Goal: Task Accomplishment & Management: Complete application form

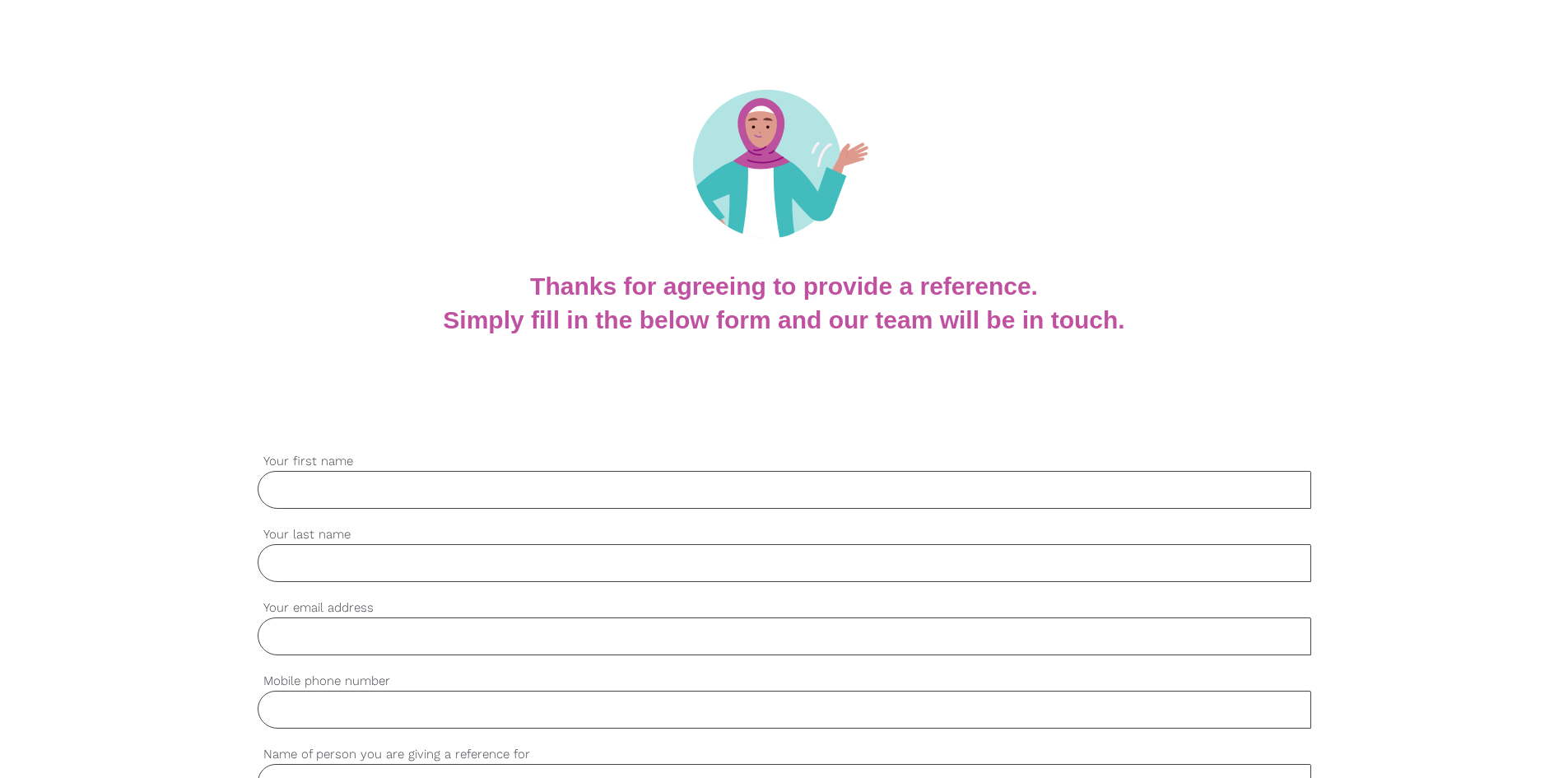
scroll to position [165, 0]
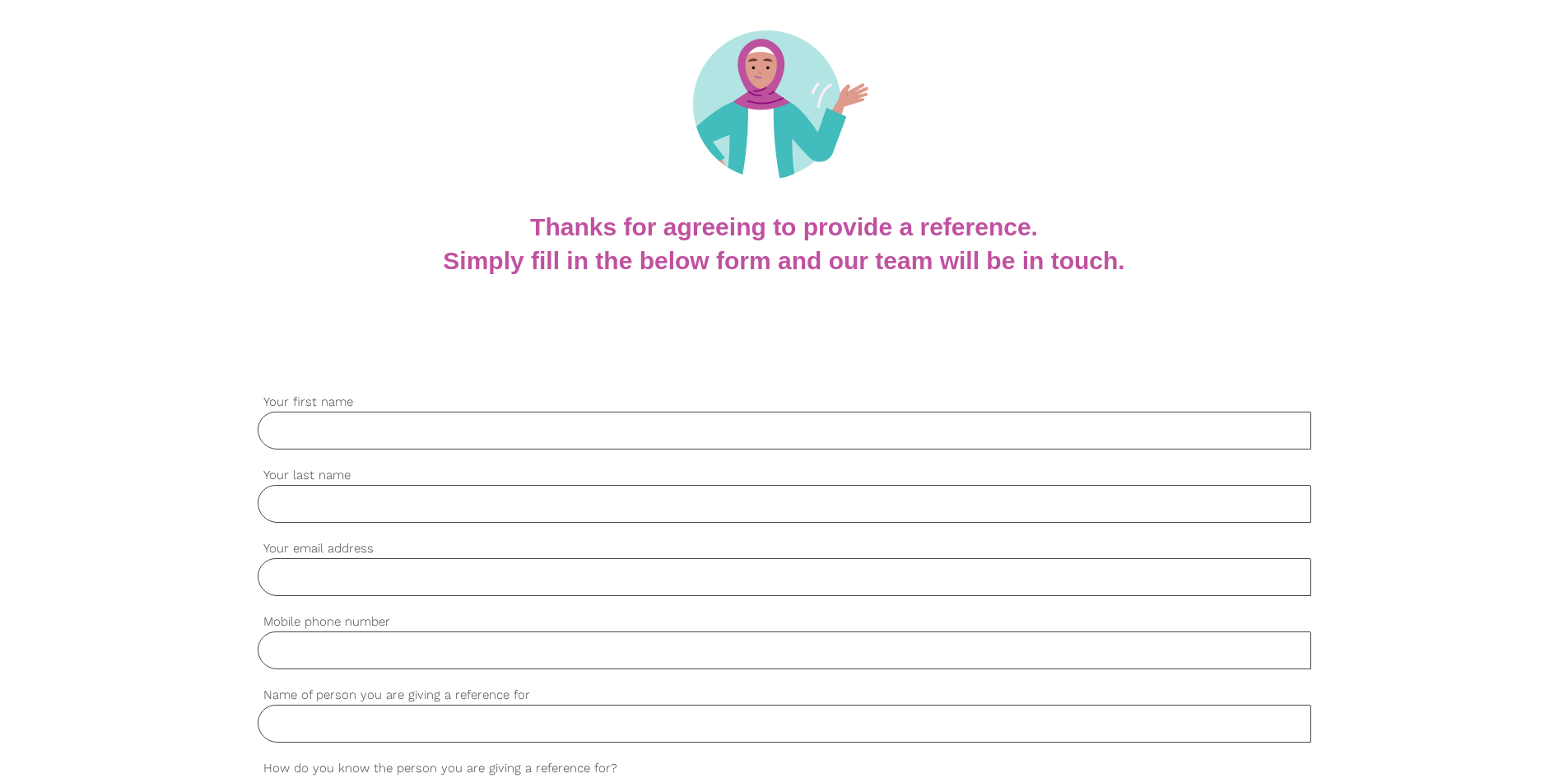
click at [394, 426] on input "Your first name" at bounding box center [785, 431] width 1054 height 38
type input "[PERSON_NAME]"
click at [390, 509] on input "Your last name" at bounding box center [785, 504] width 1054 height 38
type input "[PERSON_NAME]"
click at [377, 575] on input "Your email address" at bounding box center [785, 577] width 1054 height 38
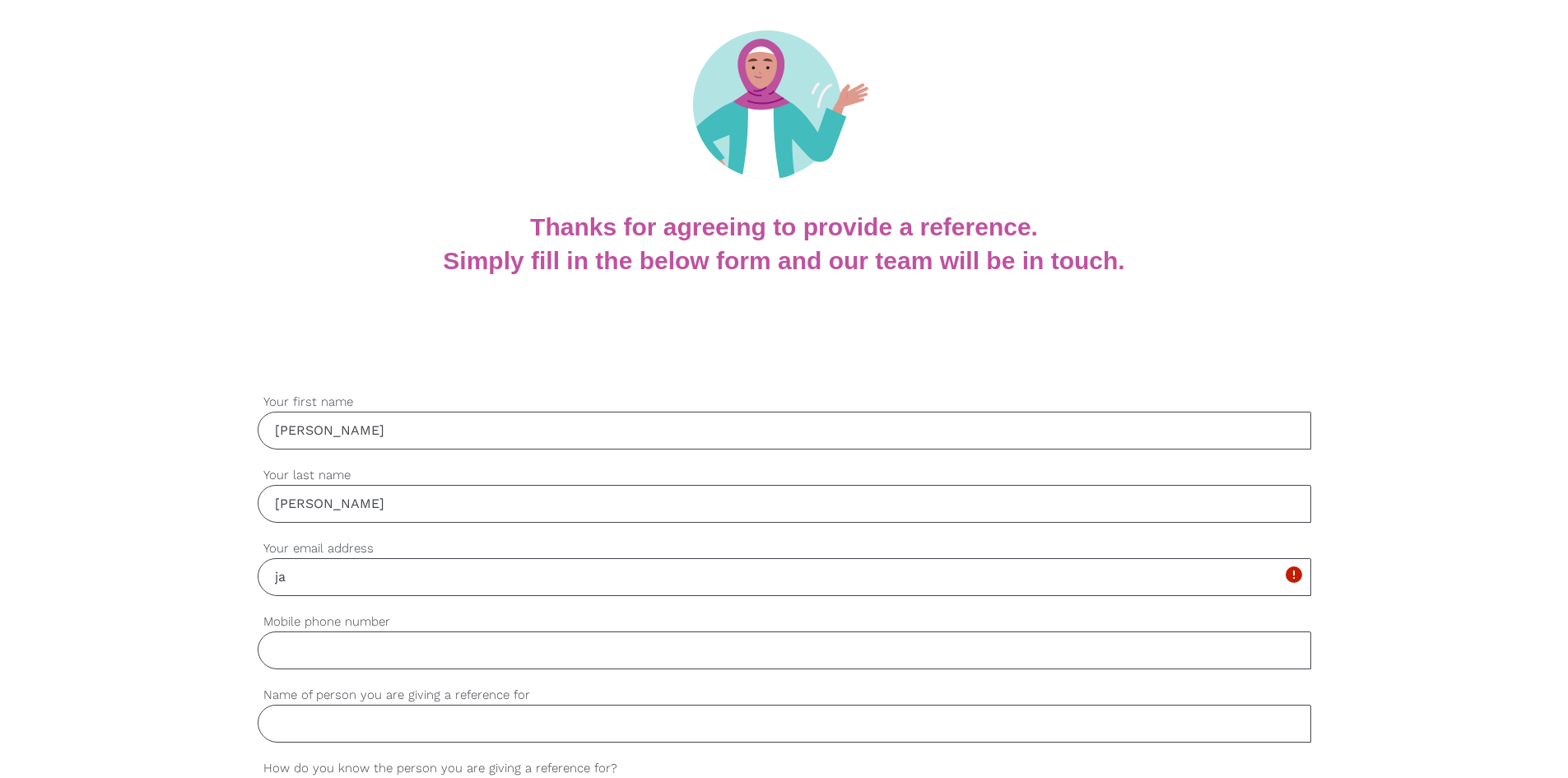
click at [290, 576] on input "ja" at bounding box center [785, 577] width 1054 height 38
type input "j"
paste input ": [EMAIL_ADDRESS][DOMAIN_NAME]"
click at [282, 573] on input ": [EMAIL_ADDRESS][DOMAIN_NAME]" at bounding box center [785, 577] width 1054 height 38
type input "[EMAIL_ADDRESS][DOMAIN_NAME]"
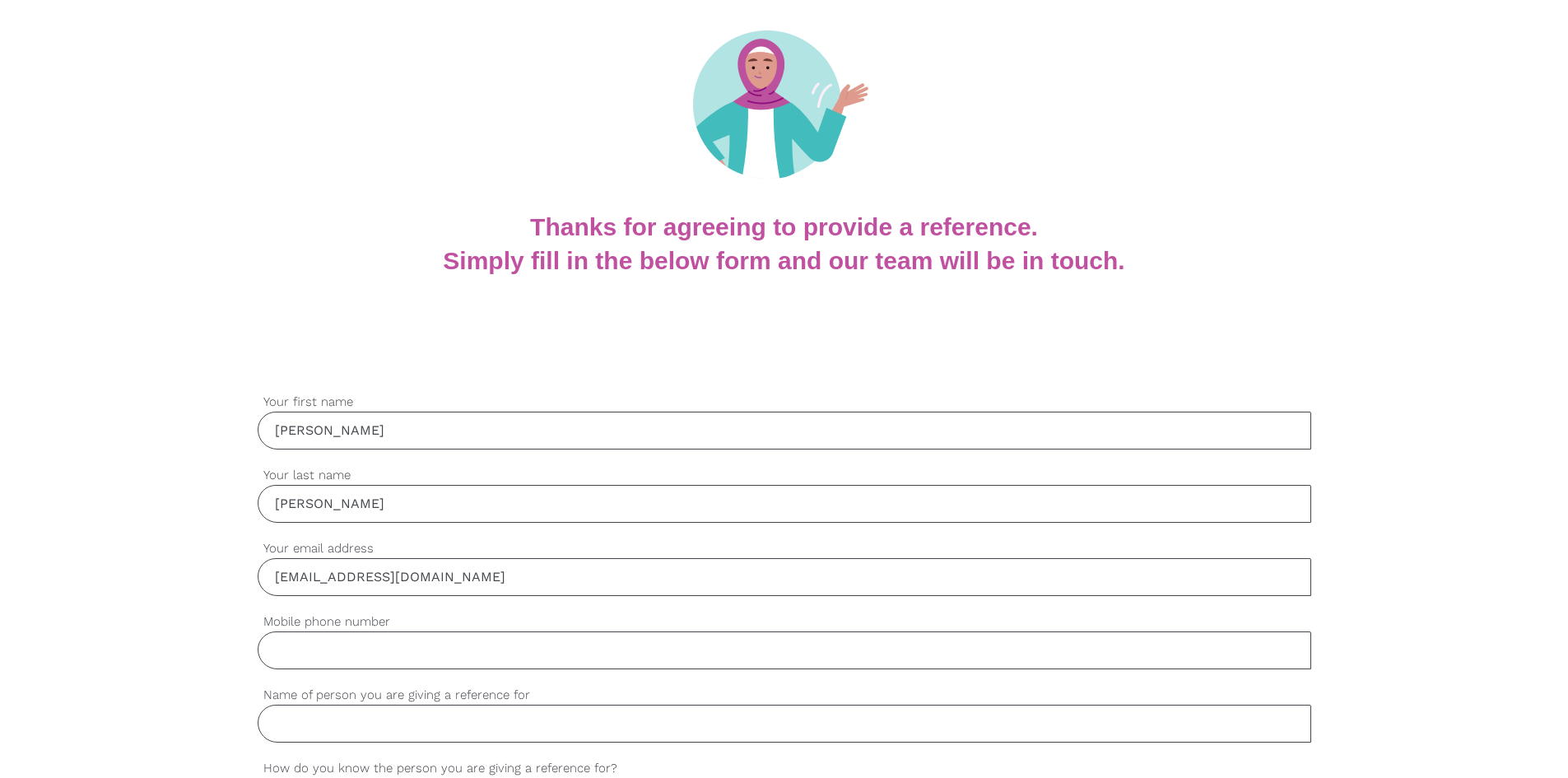
click at [370, 657] on input "Mobile phone number" at bounding box center [785, 650] width 1054 height 38
click at [374, 648] on input "Mobile phone number" at bounding box center [785, 650] width 1054 height 38
paste input "0405173920"
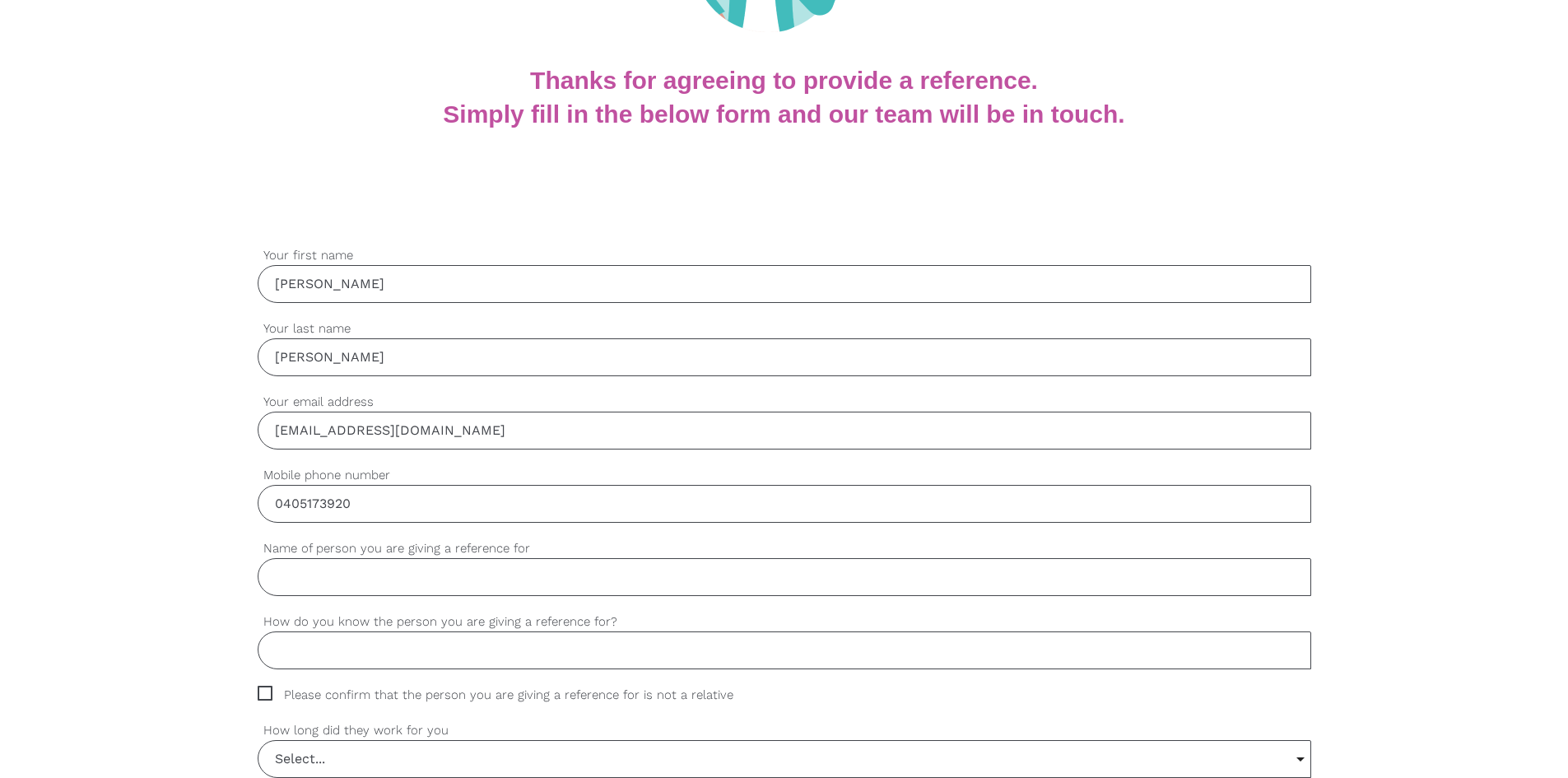
scroll to position [329, 0]
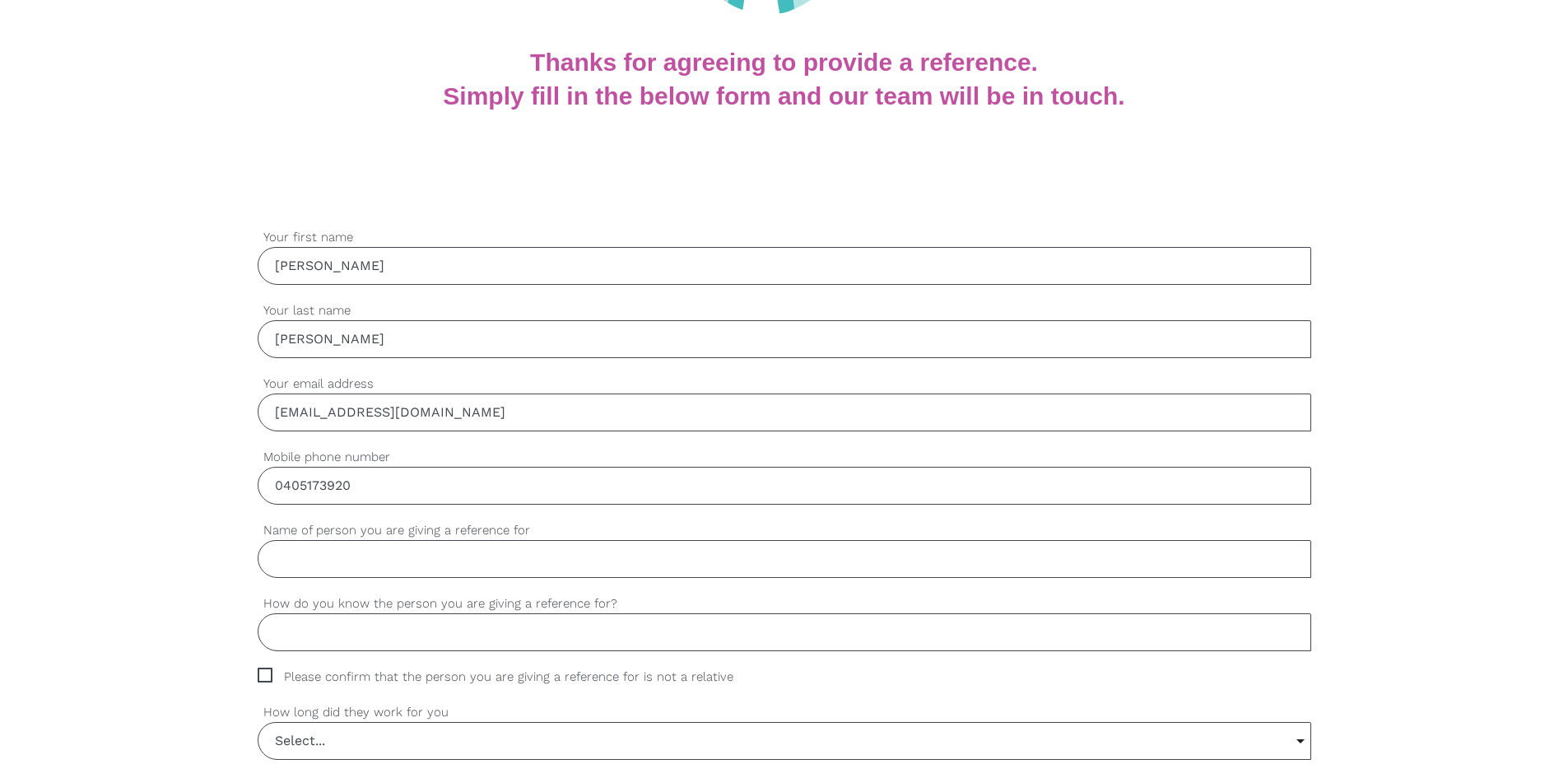
type input "0405173920"
click at [368, 555] on input "Name of person you are giving a reference for" at bounding box center [785, 559] width 1054 height 38
type input "[PERSON_NAME]"
click at [362, 625] on input "How do you know the person you are giving a reference for?" at bounding box center [785, 632] width 1054 height 38
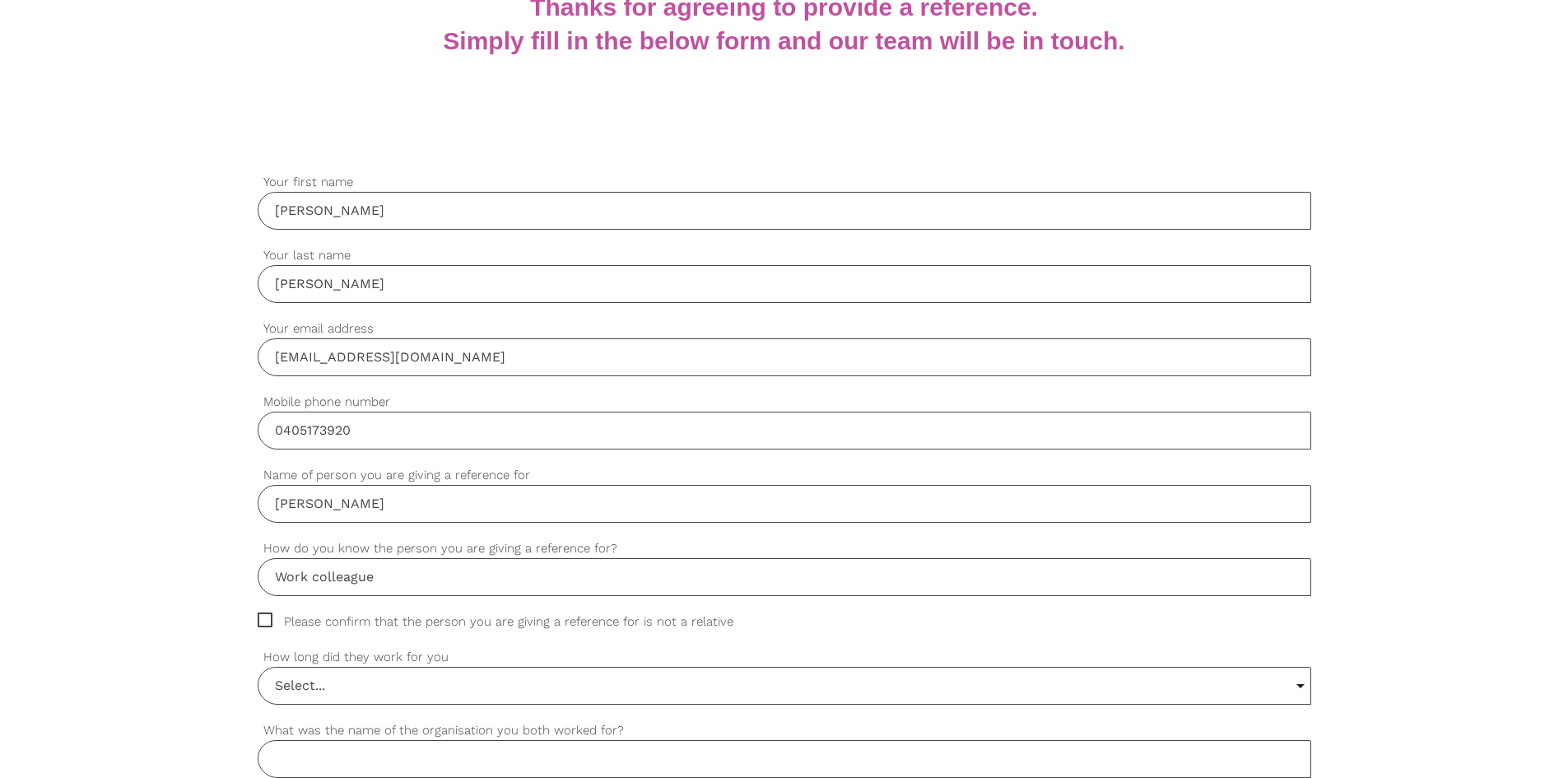
scroll to position [412, 0]
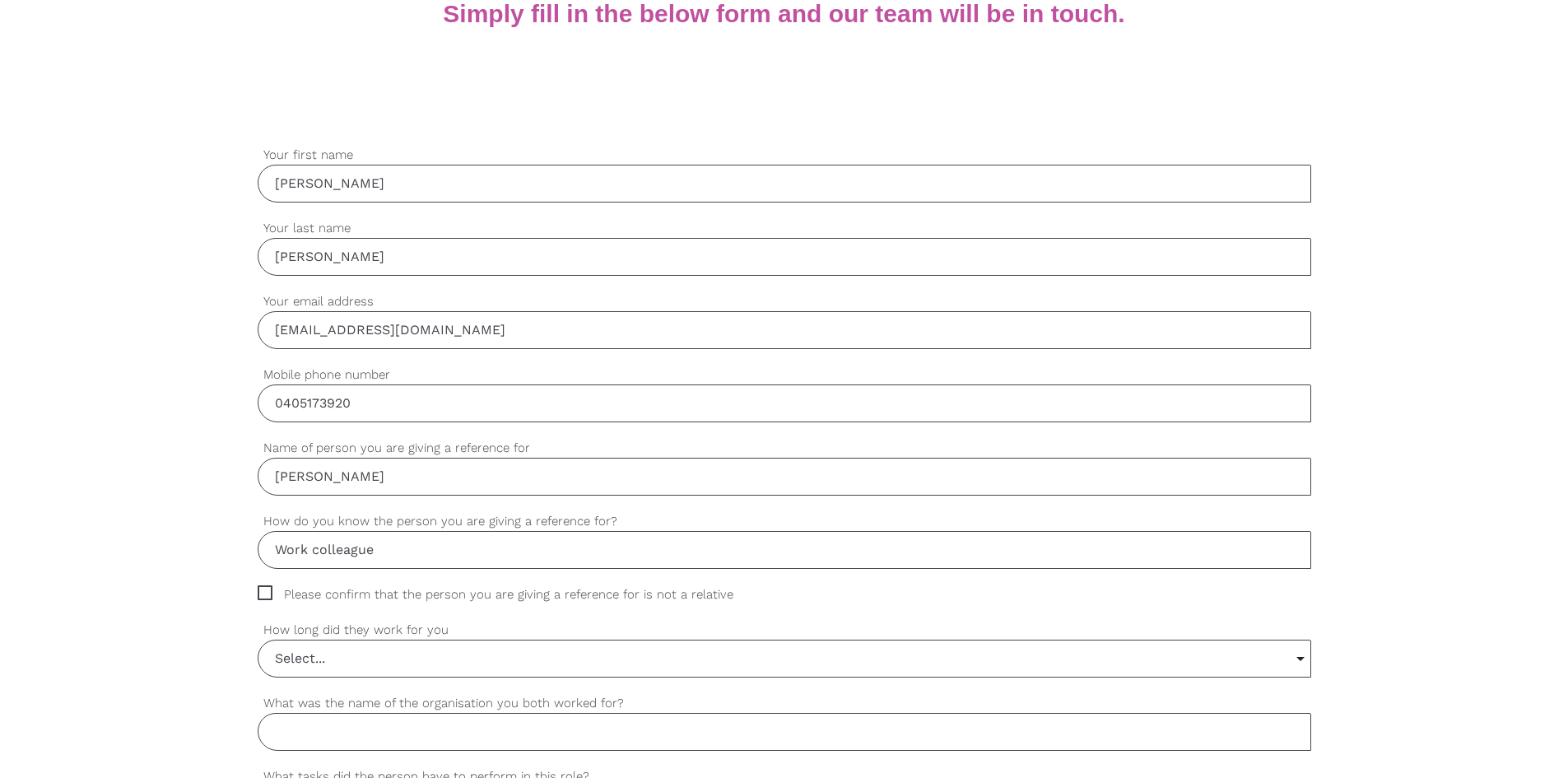
type input "Work colleague"
click at [264, 590] on span "Please confirm that the person you are giving a reference for is not a relative" at bounding box center [511, 594] width 507 height 19
click at [264, 590] on input "Please confirm that the person you are giving a reference for is not a relative" at bounding box center [263, 590] width 11 height 11
checkbox input "true"
click at [339, 660] on input "Select..." at bounding box center [785, 659] width 1052 height 36
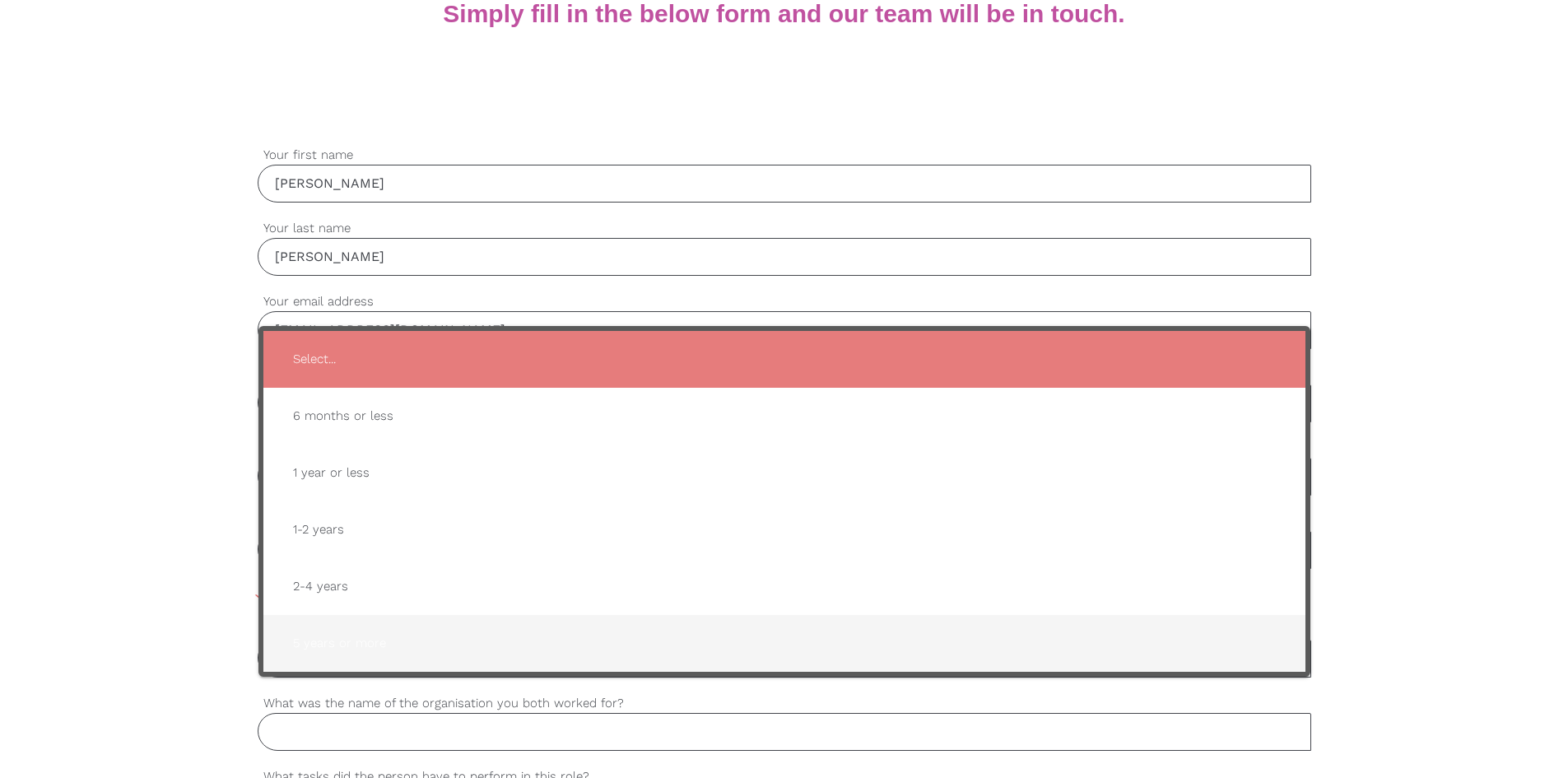
click at [377, 640] on span "5 years or more" at bounding box center [785, 643] width 1010 height 40
type input "5 years or more"
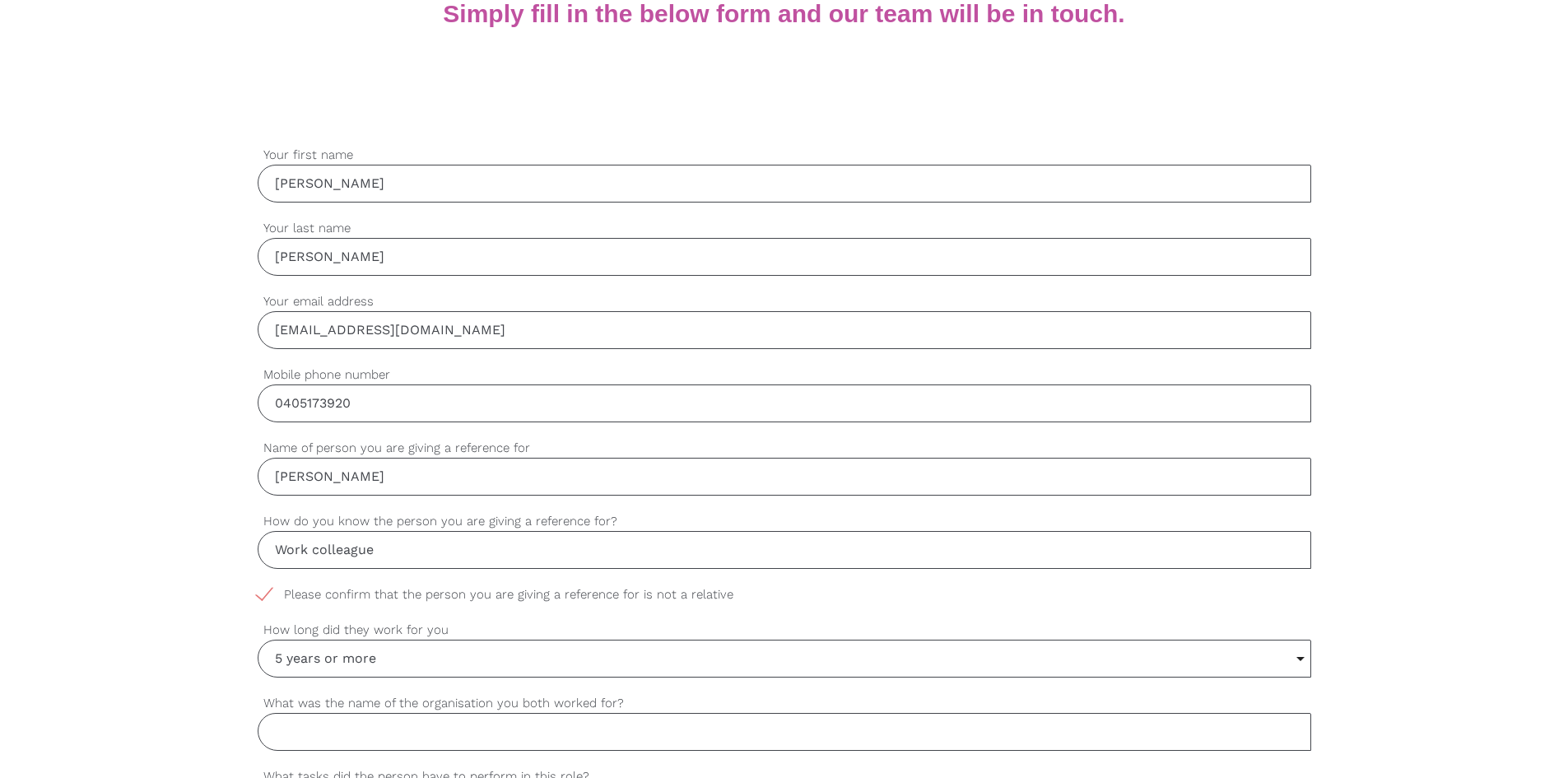
scroll to position [494, 0]
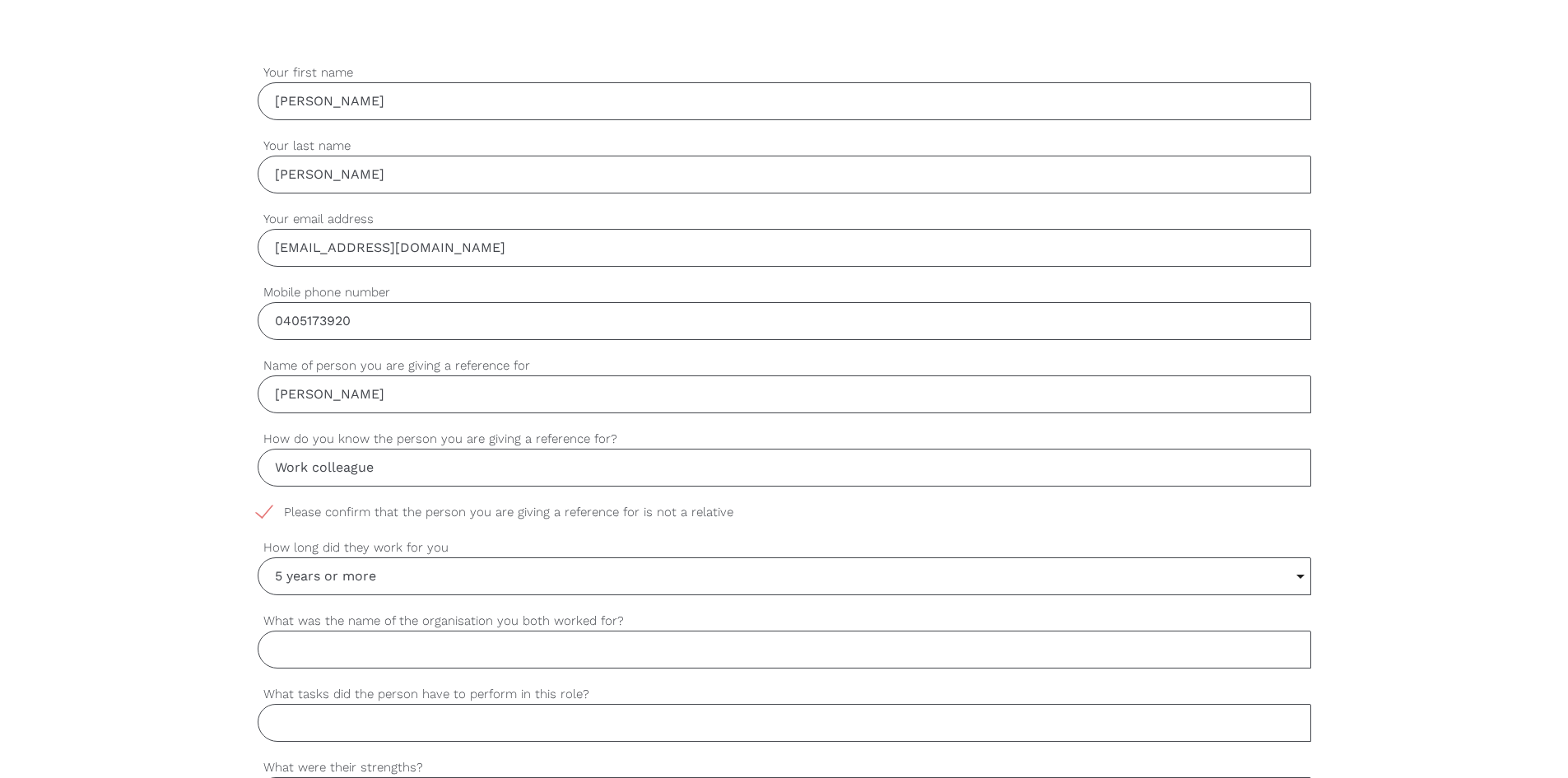
click at [376, 650] on input "What was the name of the organisation you both worked for?" at bounding box center [785, 650] width 1054 height 38
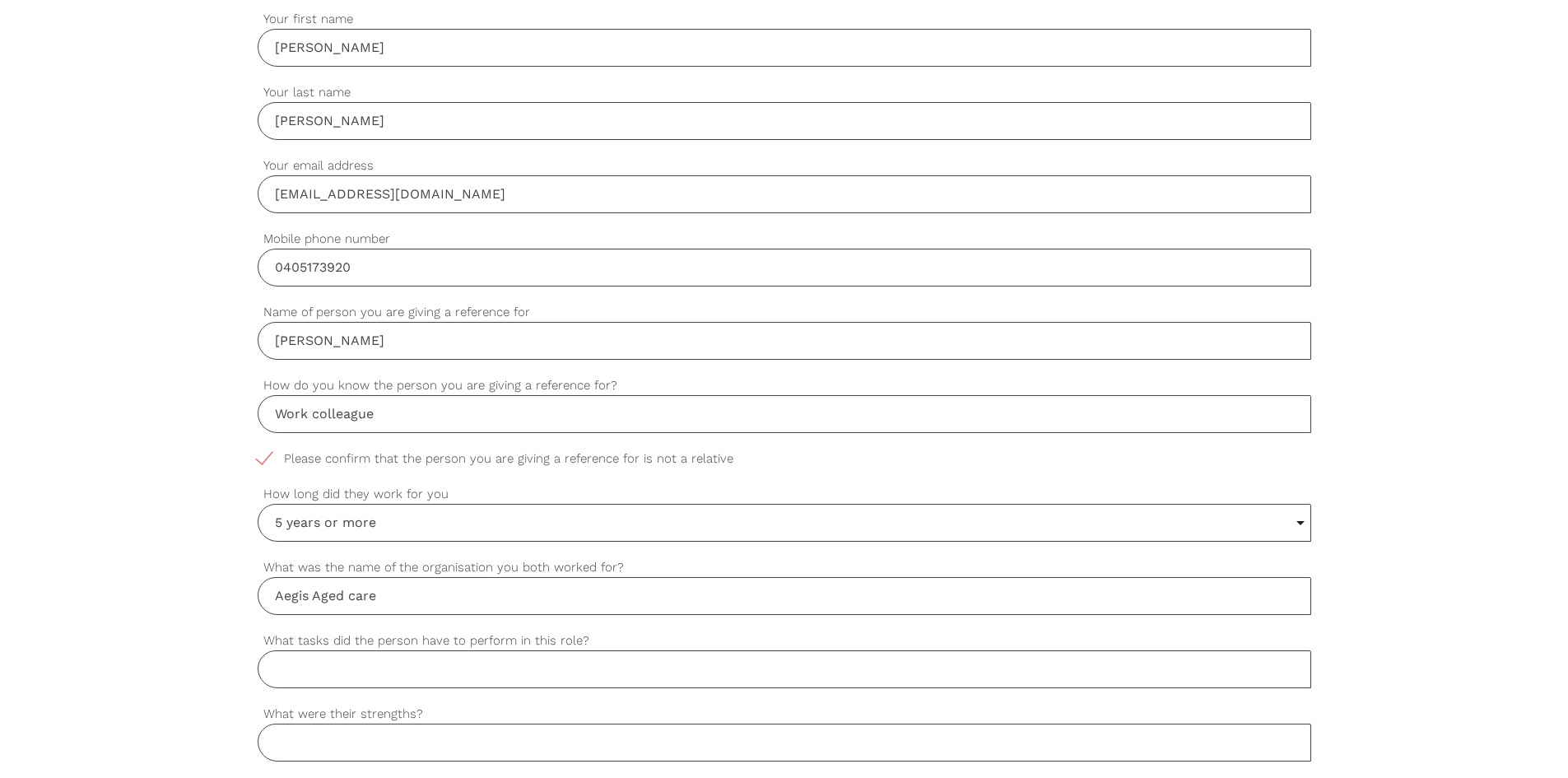
scroll to position [576, 0]
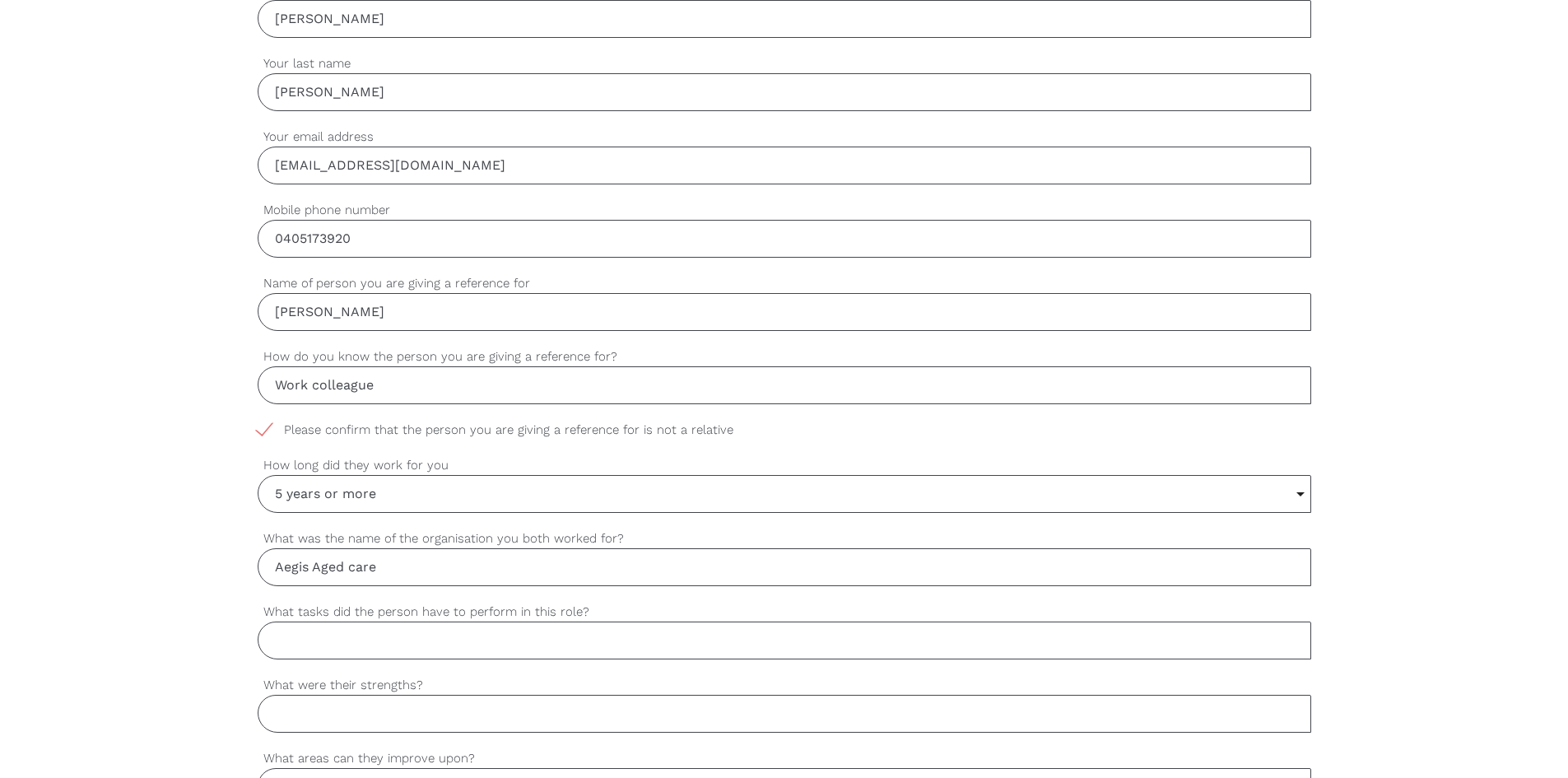
type input "Aegis Aged care"
click at [290, 642] on input "What tasks did the person have to perform in this role?" at bounding box center [785, 641] width 1054 height 38
paste input "• Administration of medication. • Safe behavioral management in [MEDICAL_DATA] …"
click at [311, 642] on input "• Administration of medication. • Safe behavioral management in [MEDICAL_DATA] …" at bounding box center [785, 641] width 1054 height 38
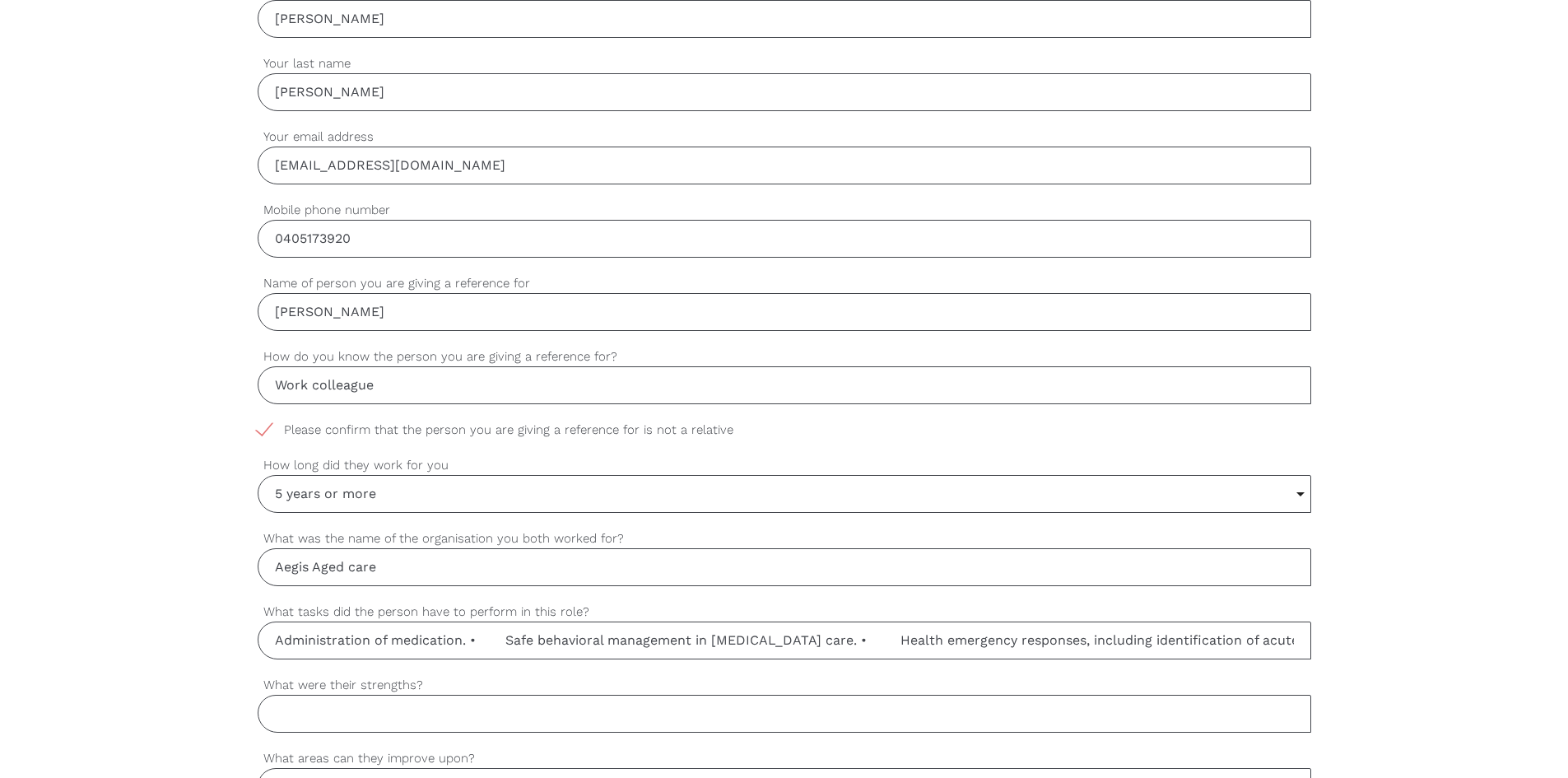
click at [478, 642] on input "Administration of medication. • Safe behavioral management in [MEDICAL_DATA] ca…" at bounding box center [785, 641] width 1054 height 38
click at [491, 640] on input "Administration of medication, Safe behavioral management in [MEDICAL_DATA] care…" at bounding box center [785, 641] width 1054 height 38
click at [814, 636] on input "Administration of medication, Safe behavioral management in [MEDICAL_DATA] care…" at bounding box center [785, 641] width 1054 height 38
click at [1221, 641] on input "Administration of medication, Safe behavioral management in [MEDICAL_DATA] care…" at bounding box center [785, 641] width 1054 height 38
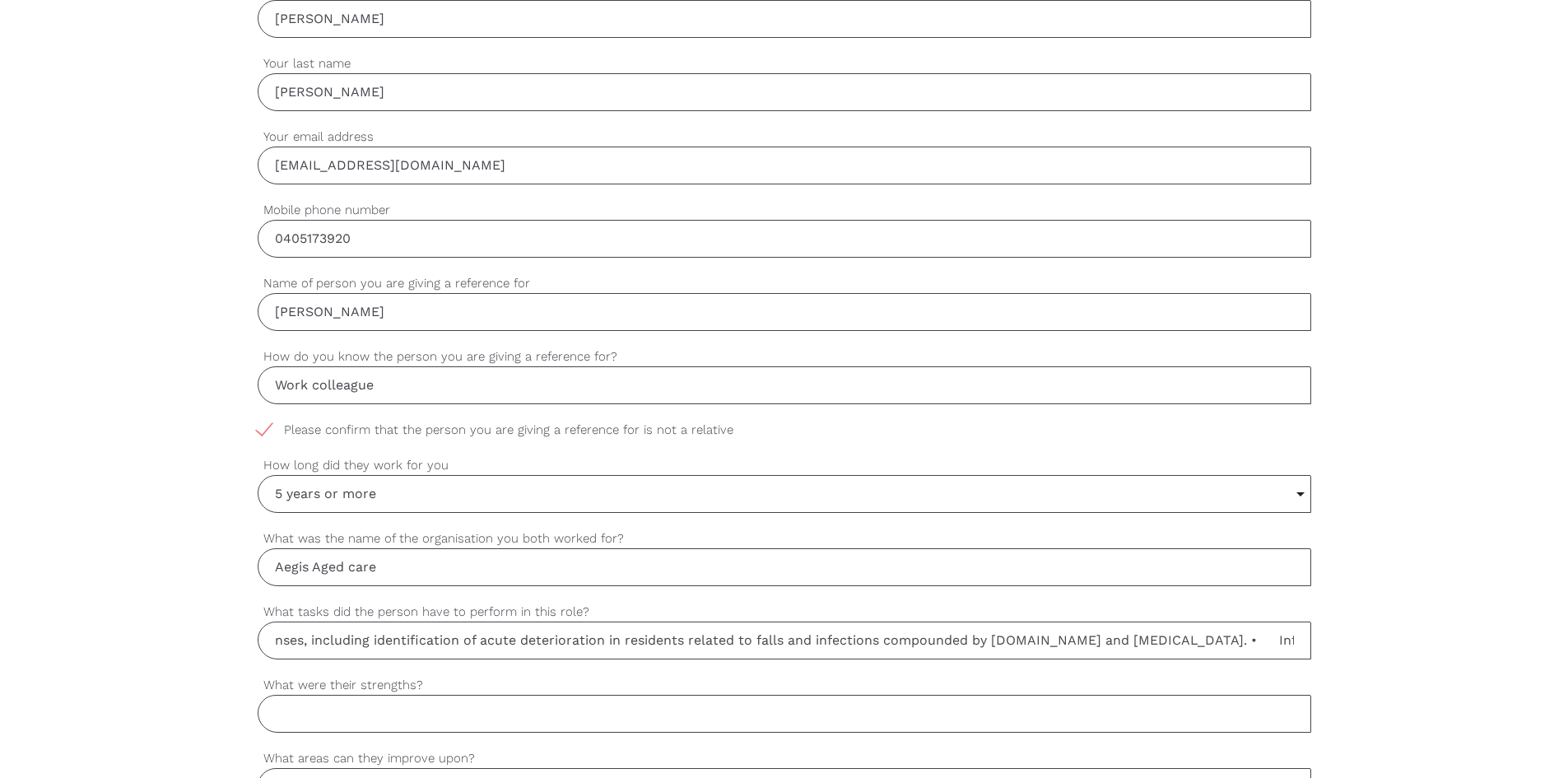
scroll to position [0, 712]
click at [1235, 642] on input "Administration of medication, Safe behavioral management in [MEDICAL_DATA] care…" at bounding box center [785, 641] width 1054 height 38
drag, startPoint x: 1286, startPoint y: 639, endPoint x: 1262, endPoint y: 647, distance: 25.3
click at [1262, 647] on input "Administration of medication, Safe behavioral management in [MEDICAL_DATA] care…" at bounding box center [785, 641] width 1054 height 38
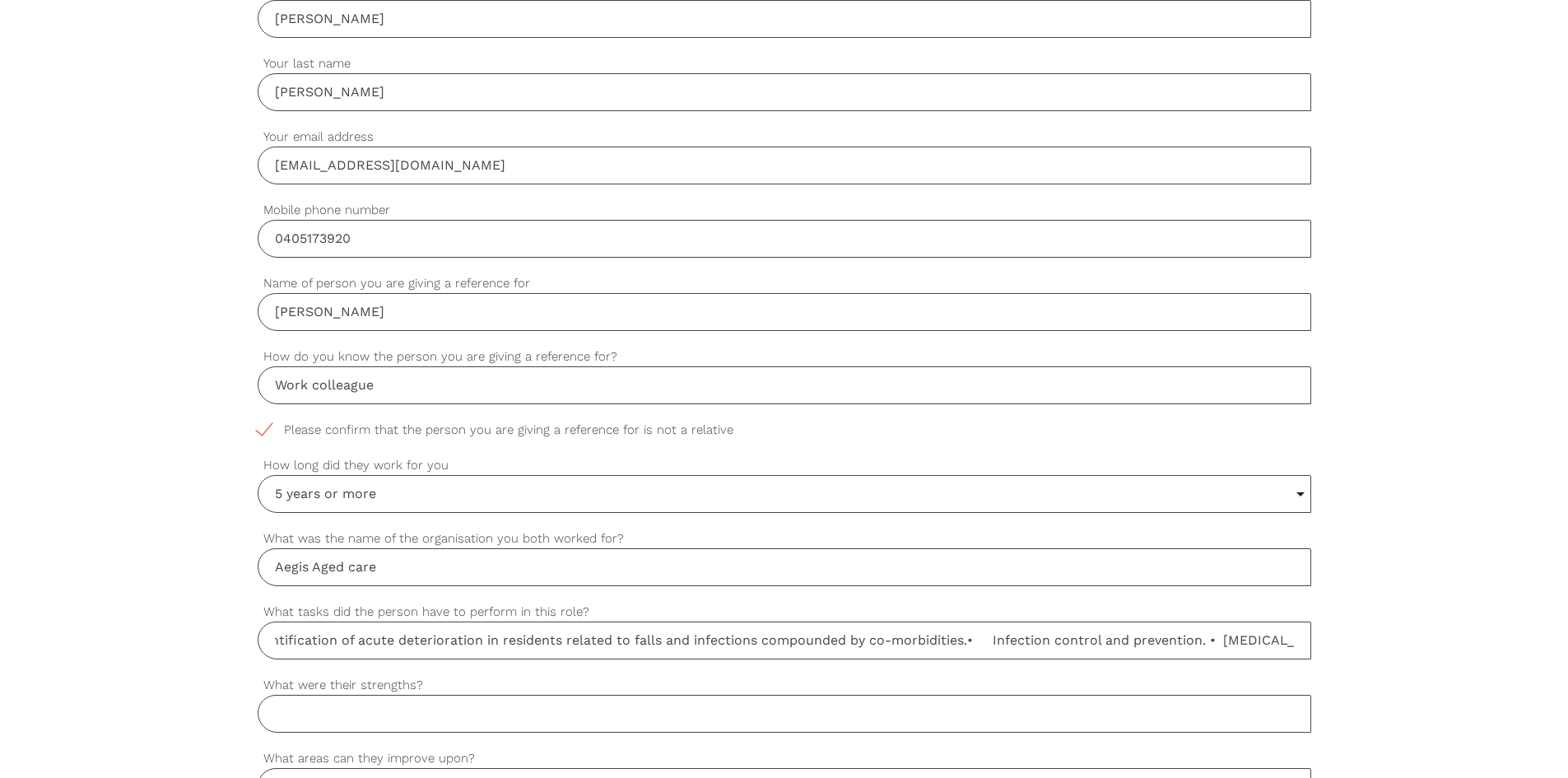
click at [1166, 640] on input "Administration of medication, Safe behavioral management in [MEDICAL_DATA] care…" at bounding box center [785, 641] width 1054 height 38
drag, startPoint x: 1166, startPoint y: 640, endPoint x: 922, endPoint y: 664, distance: 245.2
click at [922, 664] on div "settings Administration of medication, Safe behavioral management in [MEDICAL_D…" at bounding box center [785, 639] width 1054 height 73
click at [954, 642] on input "Administration of medication, Safe behavioral management in [MEDICAL_DATA] care…" at bounding box center [785, 641] width 1054 height 38
click at [1298, 643] on input "Administration of medication, Safe behavioral management in dementia care, Heal…" at bounding box center [785, 641] width 1054 height 38
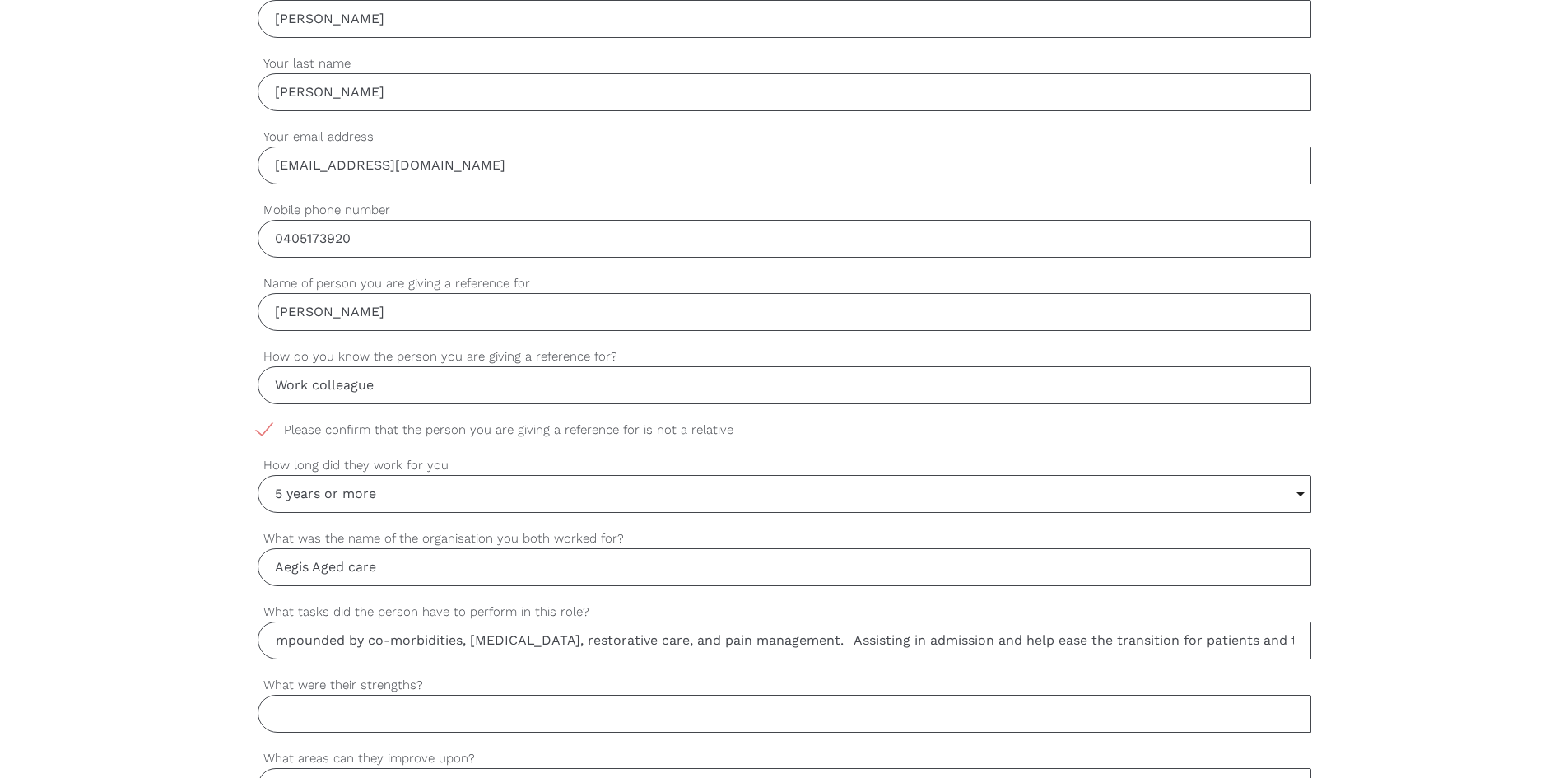
scroll to position [0, 1359]
drag, startPoint x: 1291, startPoint y: 643, endPoint x: 754, endPoint y: 671, distance: 537.7
click at [754, 671] on div "settings Administration of medication, Safe behavioral management in [MEDICAL_D…" at bounding box center [785, 639] width 1054 height 73
type input "Administration of medication, Safe behavioral management in [MEDICAL_DATA] care…"
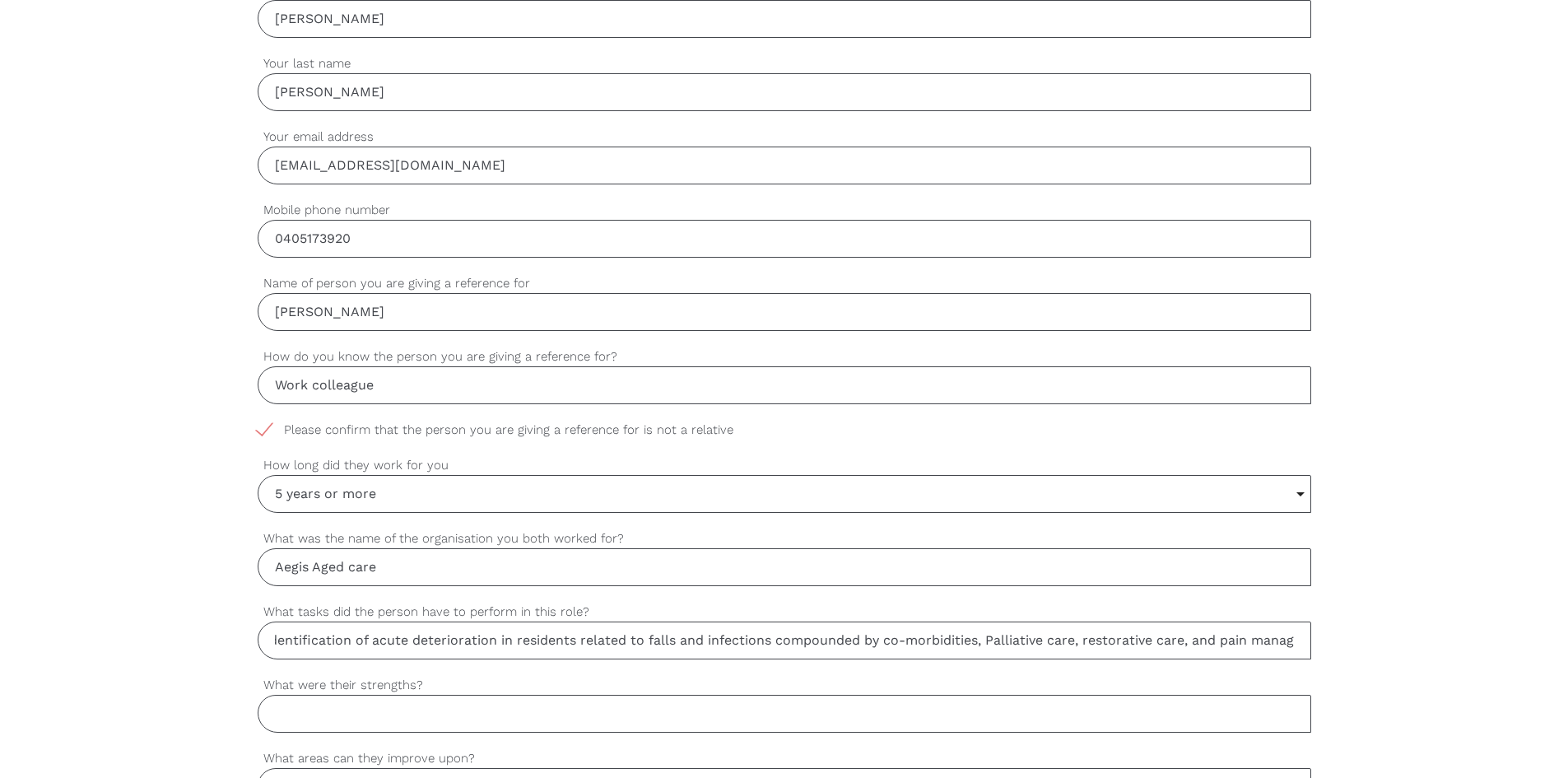
scroll to position [0, 0]
click at [394, 729] on input "What were their strengths?" at bounding box center [785, 714] width 1054 height 38
click at [457, 711] on input "Good communication skill, Team player," at bounding box center [785, 714] width 1054 height 38
click at [540, 717] on input "Good communication skill, team player," at bounding box center [785, 714] width 1054 height 38
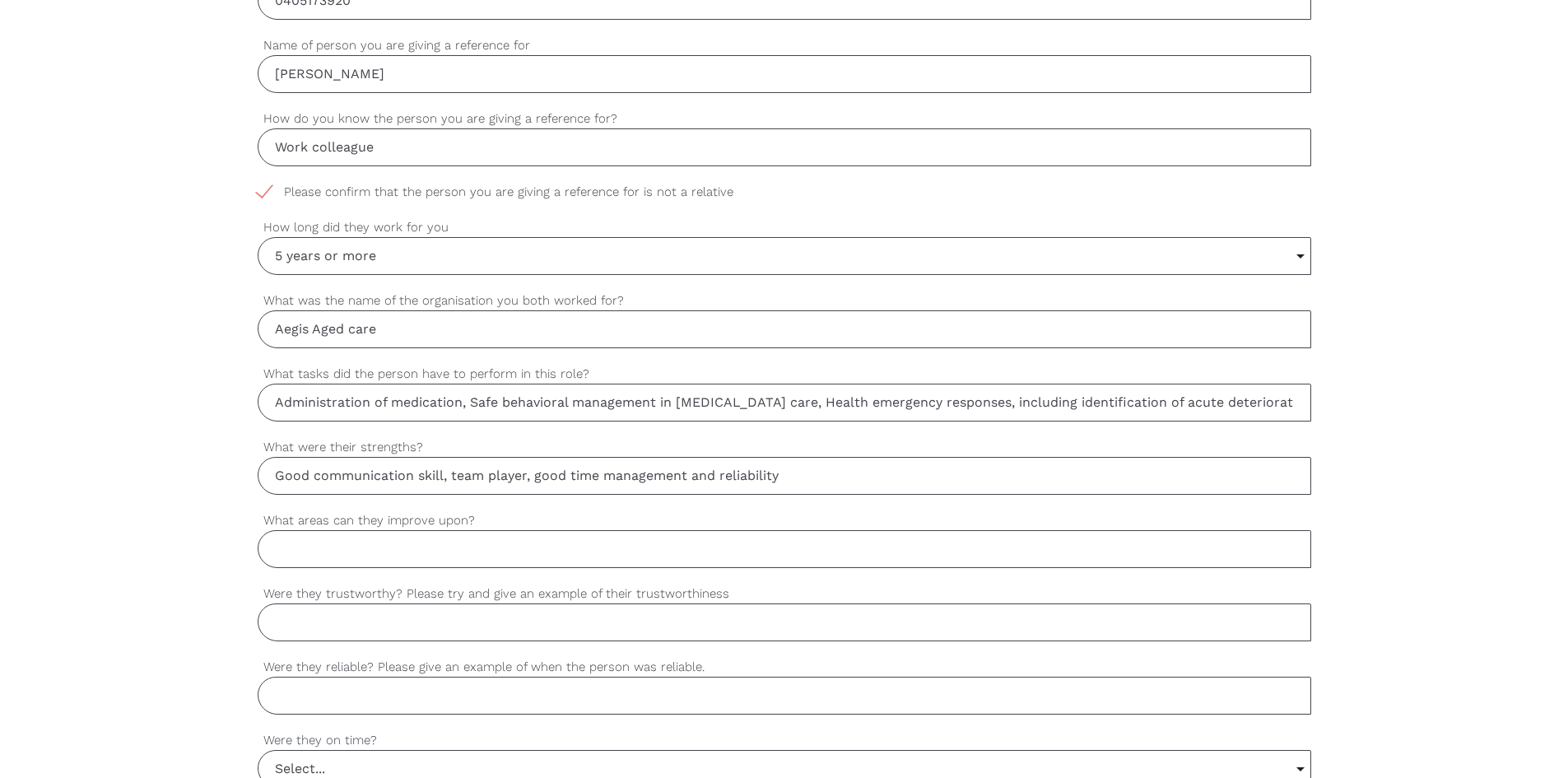
scroll to position [823, 0]
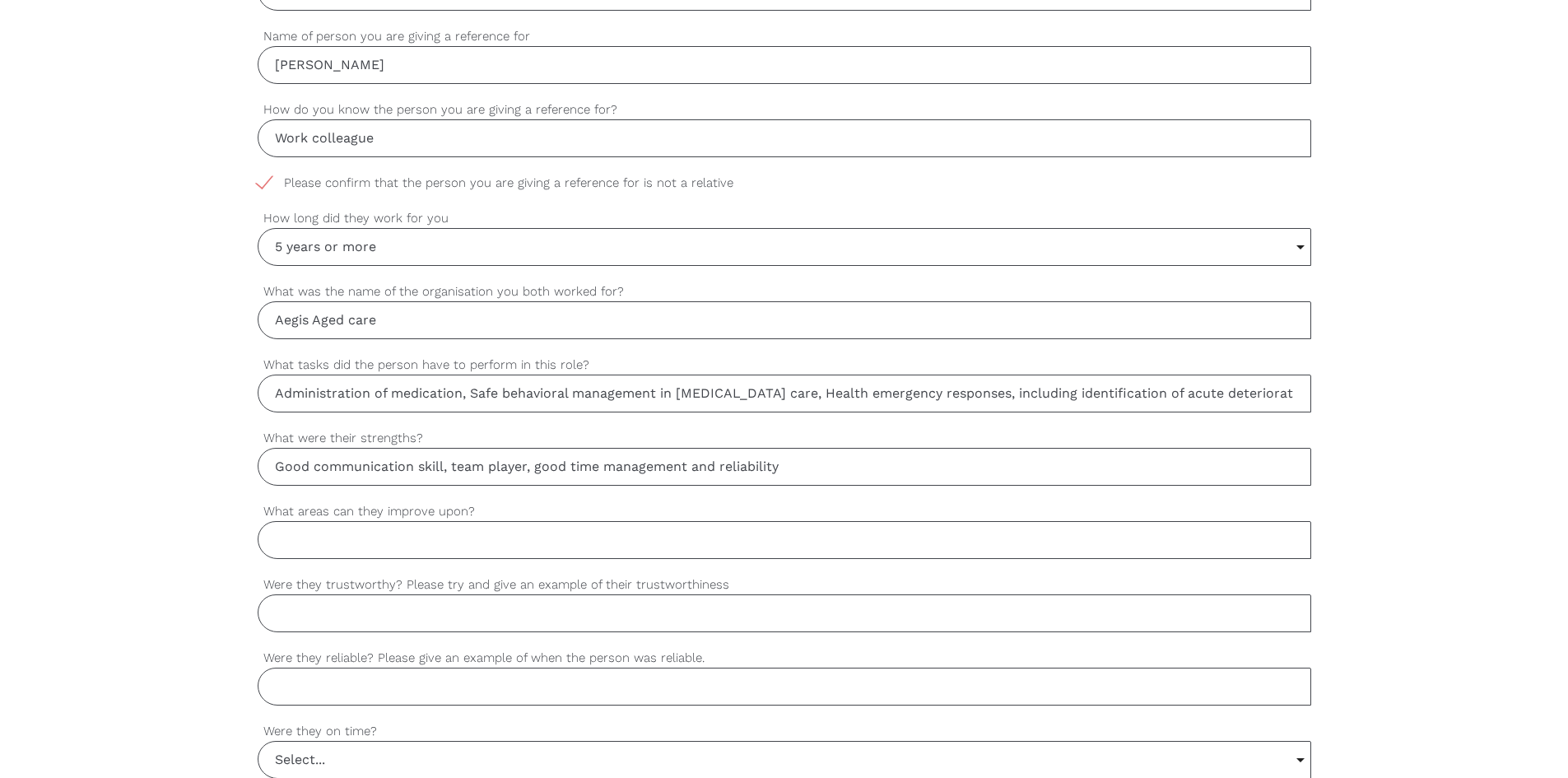
type input "Good communication skill, team player, good time management and reliability"
click at [304, 543] on input "What areas can they improve upon?" at bounding box center [785, 540] width 1054 height 38
type input "He is shy at asking for assistance and tries to finish work all by himself whic…"
click at [301, 617] on input "Were they trustworthy? Please try and give an example of their trustworthiness" at bounding box center [785, 613] width 1054 height 38
type input "H"
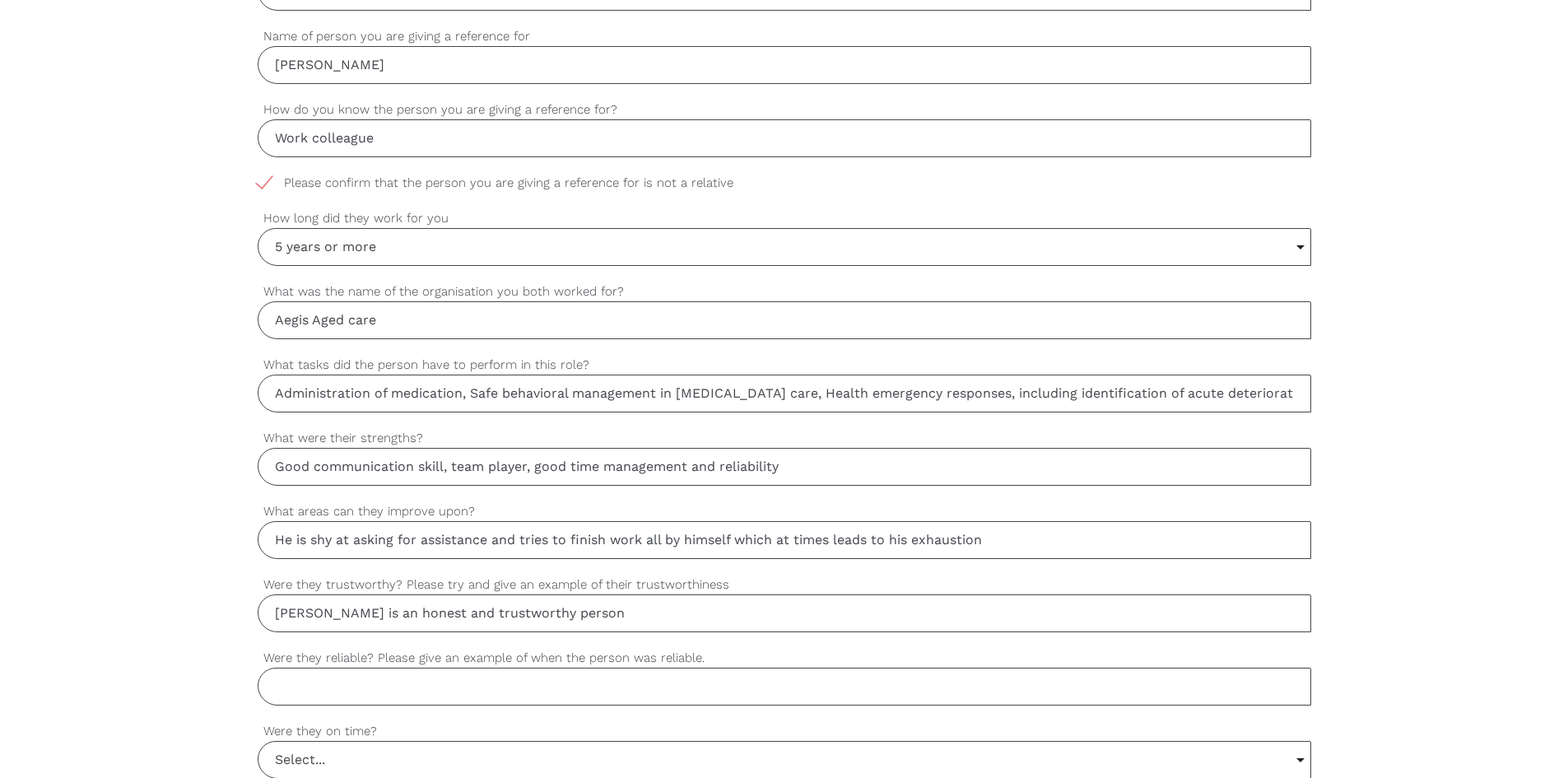
scroll to position [906, 0]
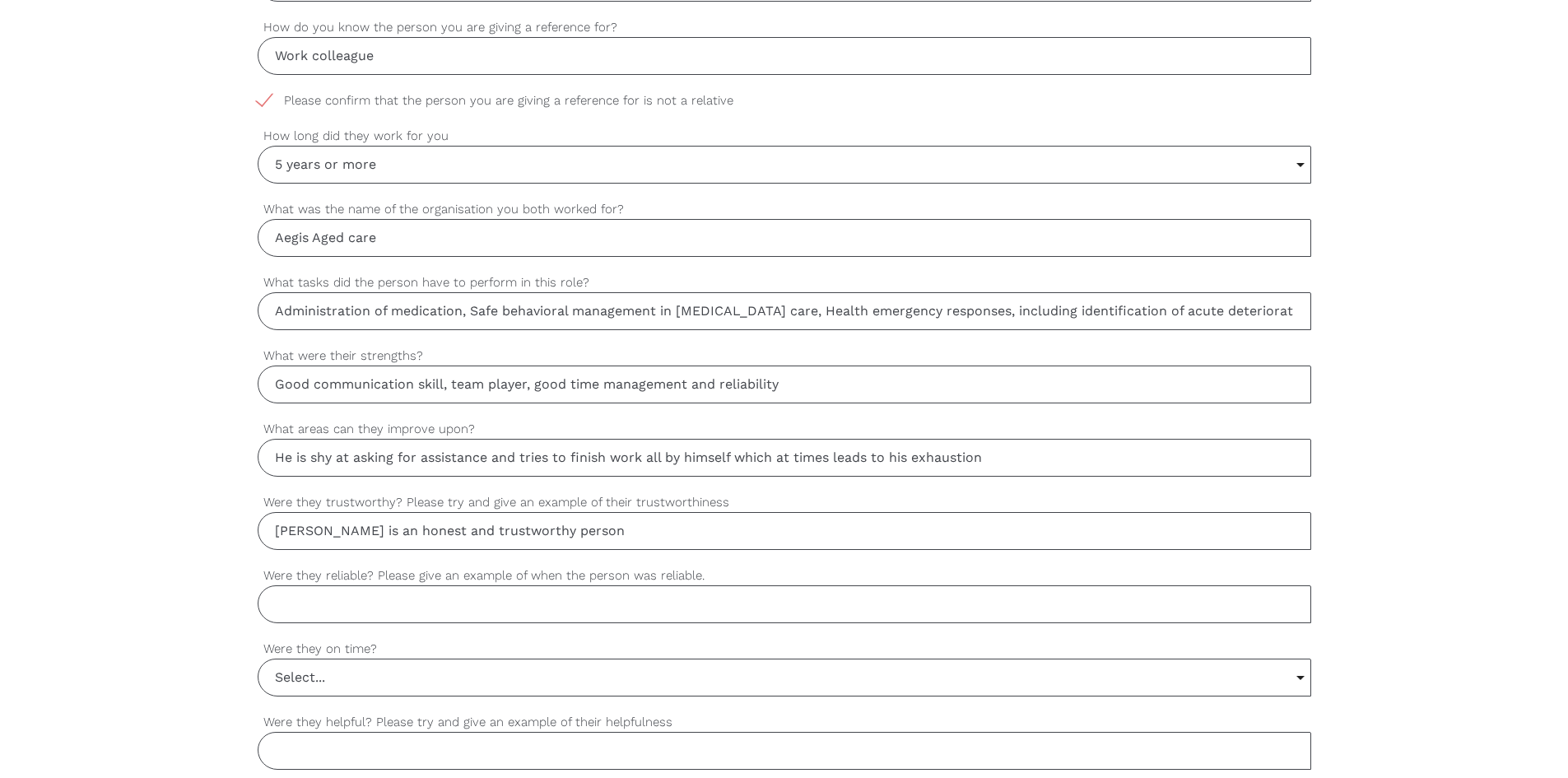
type input "[PERSON_NAME] is an honest and trustworthy person"
click at [338, 609] on input "Were they reliable? Please give an example of when the person was reliable." at bounding box center [785, 604] width 1054 height 38
type input "S"
type input "[PERSON_NAME] is very reliable"
click at [332, 673] on input "Select..." at bounding box center [785, 678] width 1052 height 36
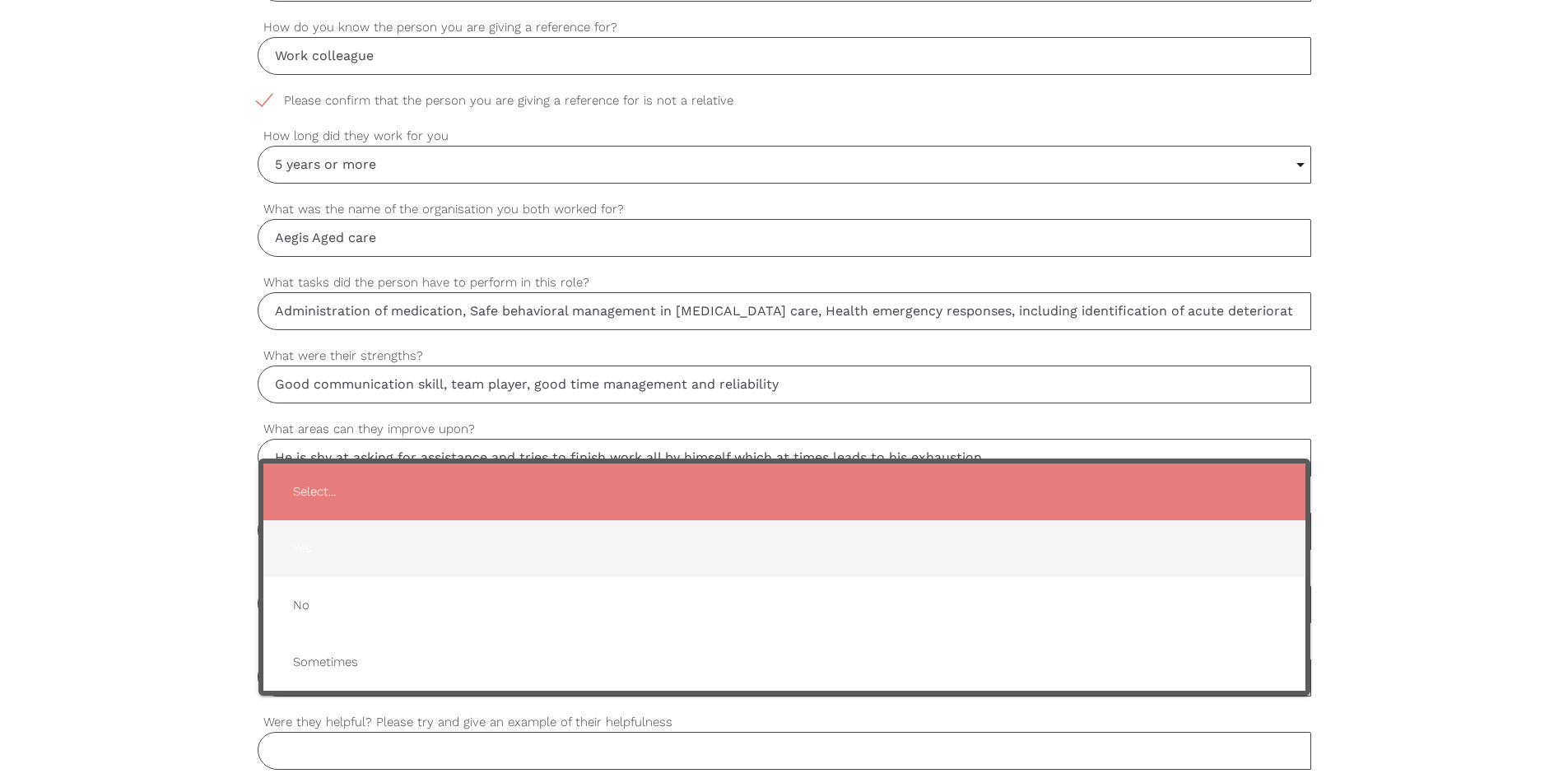
click at [316, 557] on span "Yes" at bounding box center [785, 548] width 1010 height 40
type input "Yes"
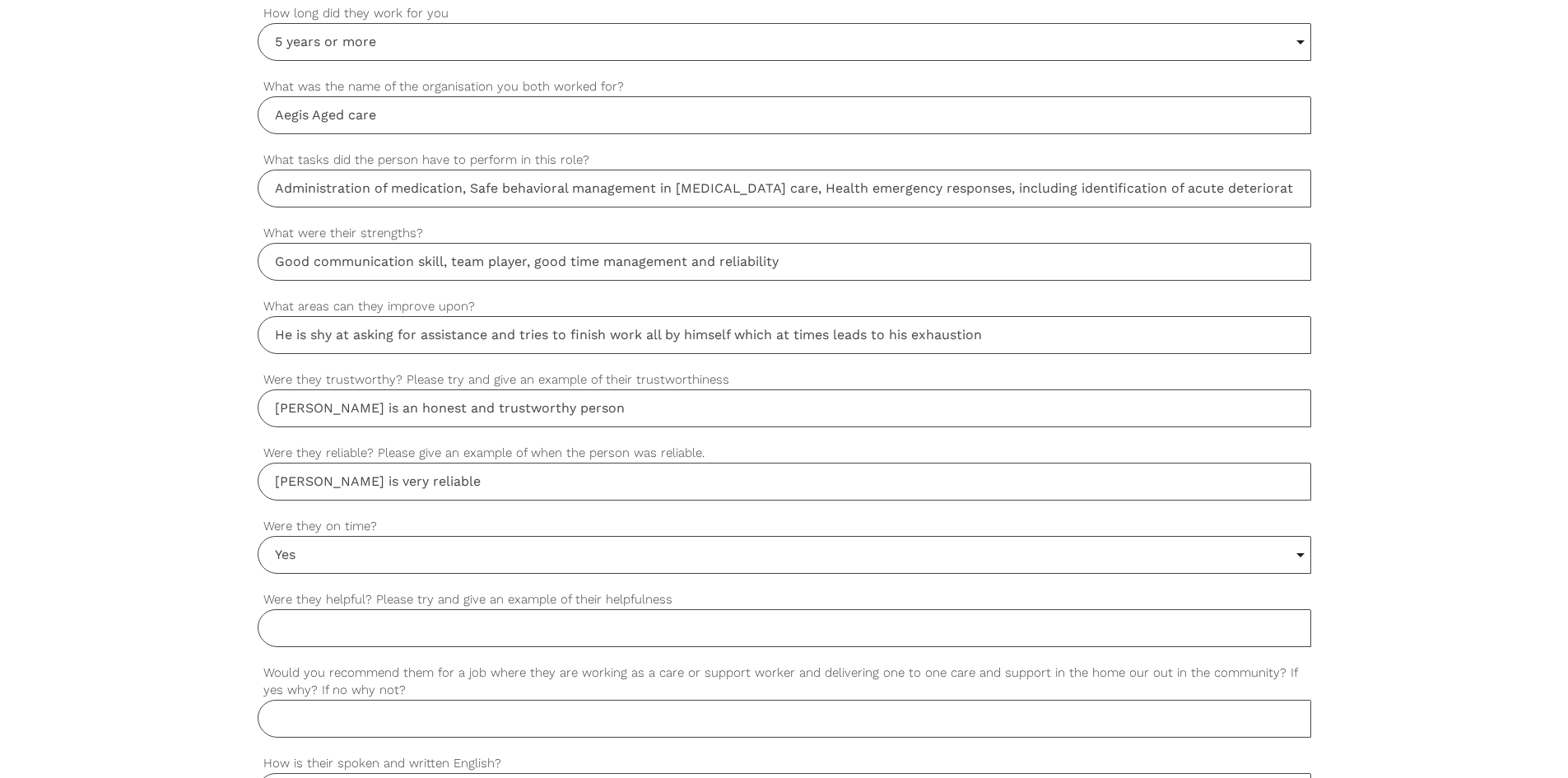
scroll to position [1070, 0]
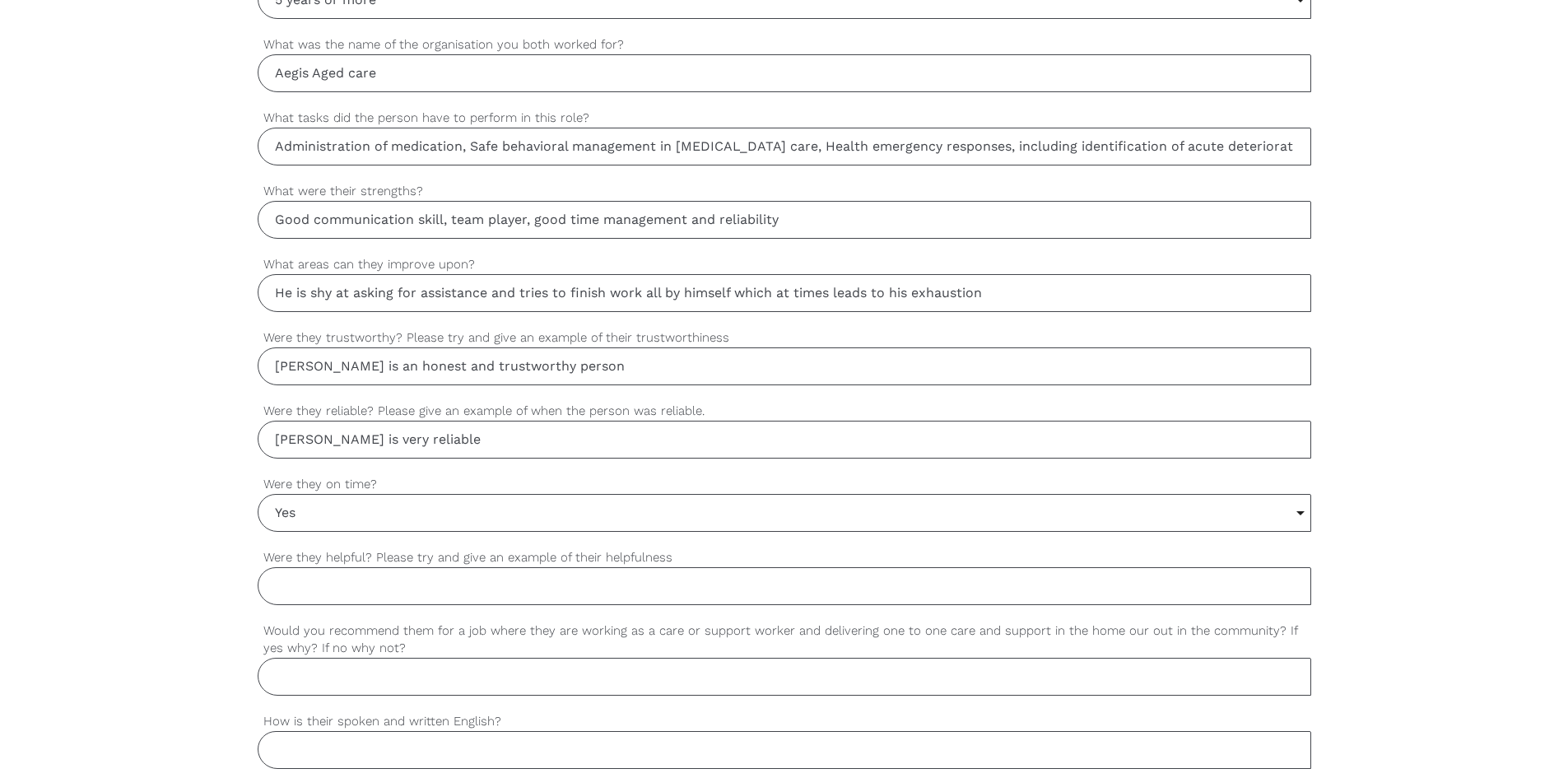
click at [362, 579] on input "Were they helpful? Please try and give an example of their helpfulness" at bounding box center [785, 586] width 1054 height 38
type input "[PERSON_NAME] is a team player and always ready to help other staff when called…"
click at [329, 678] on input "Would you recommend them for a job where they are working as a care or support …" at bounding box center [785, 677] width 1054 height 38
type input "Y"
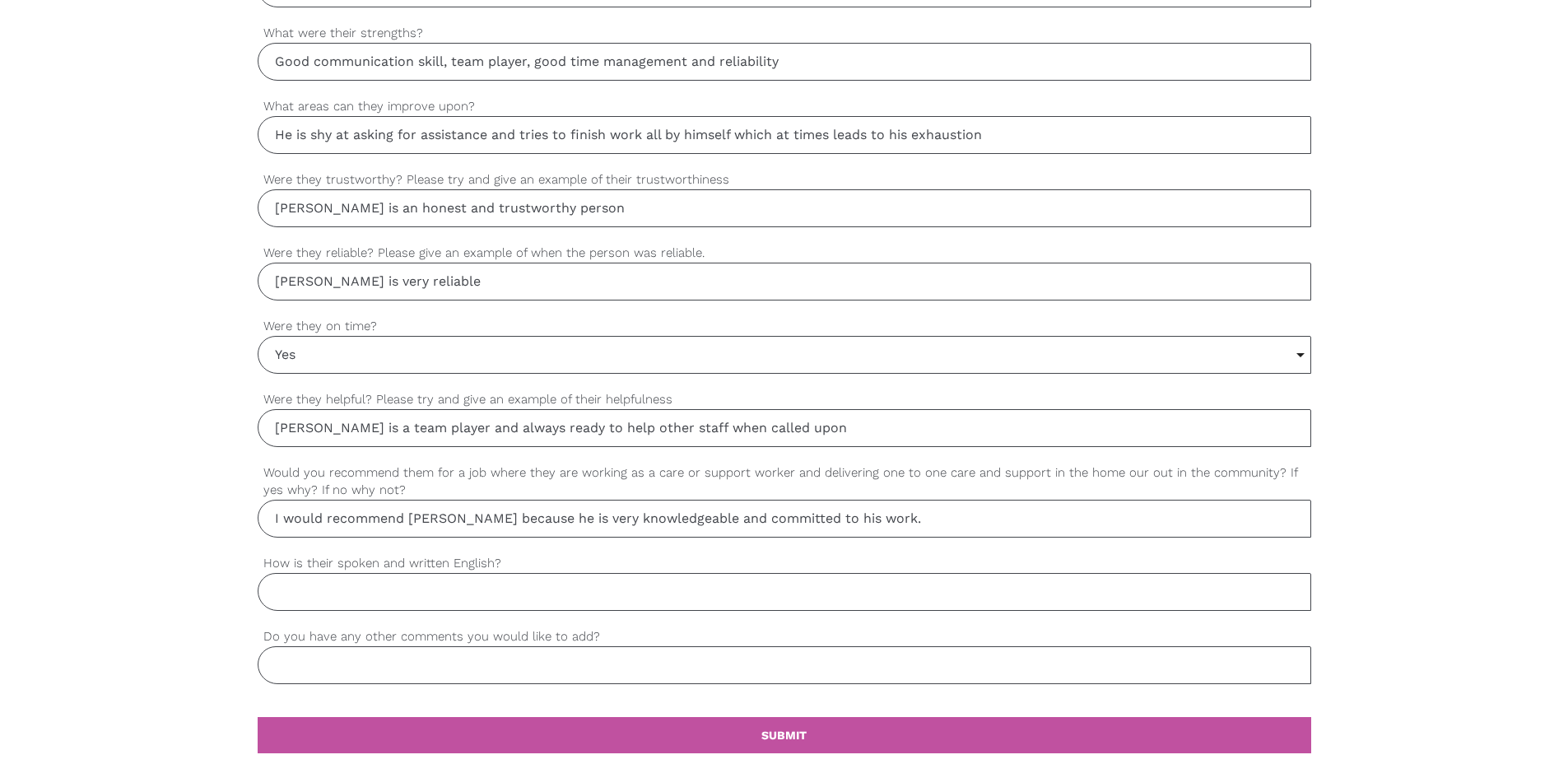
scroll to position [1235, 0]
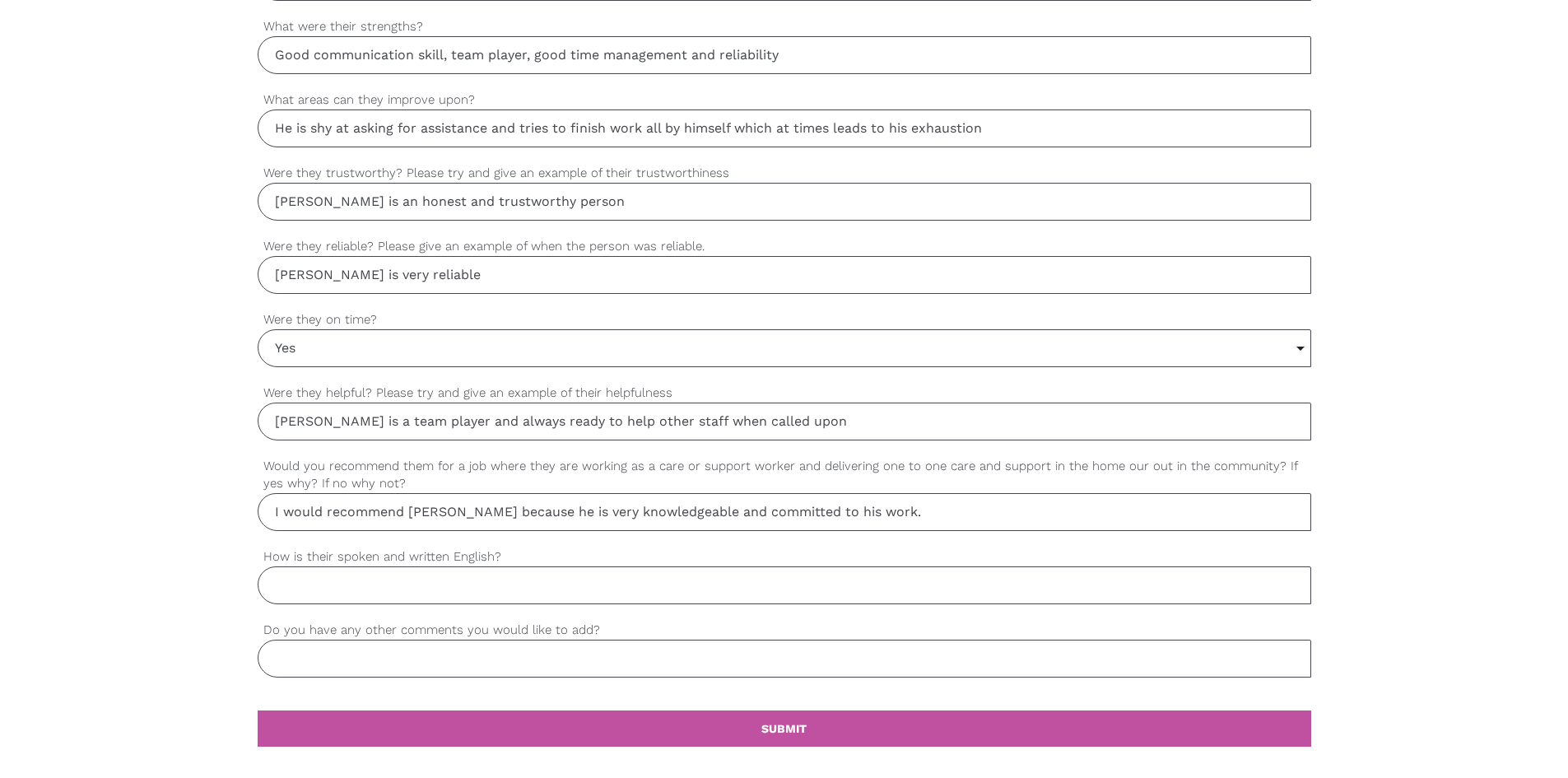
type input "I would recommend [PERSON_NAME] because he is very knowledgeable and committed …"
click at [341, 589] on input "How is their spoken and written English?" at bounding box center [785, 585] width 1054 height 38
type input "Fluent"
click at [361, 656] on input "Do you have any other comments you would like to add?" at bounding box center [785, 659] width 1054 height 38
type input "Your organisation will not regret employing [PERSON_NAME]"
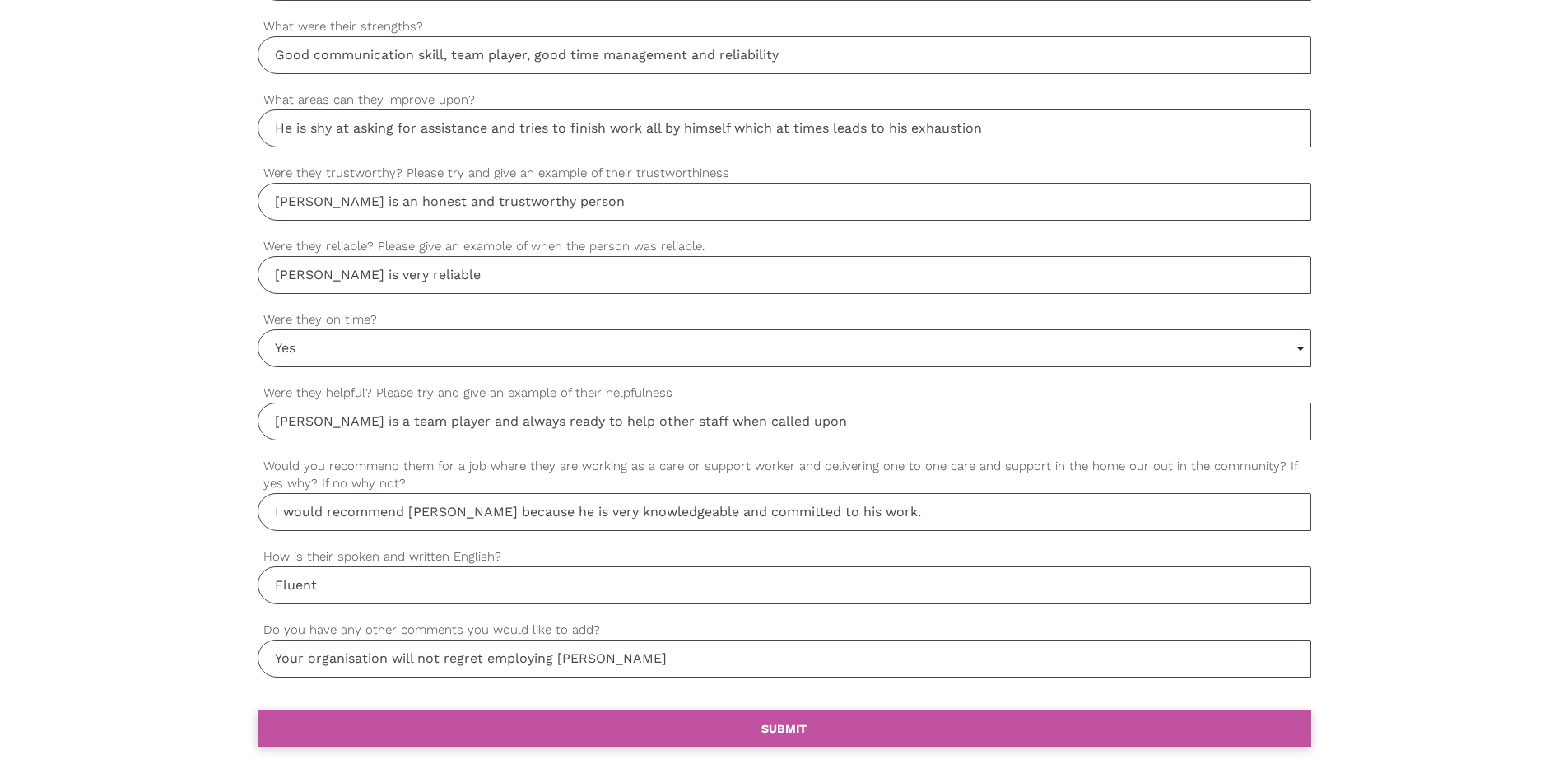
click at [805, 724] on b "SUBMIT" at bounding box center [784, 729] width 45 height 13
